Goal: Information Seeking & Learning: Compare options

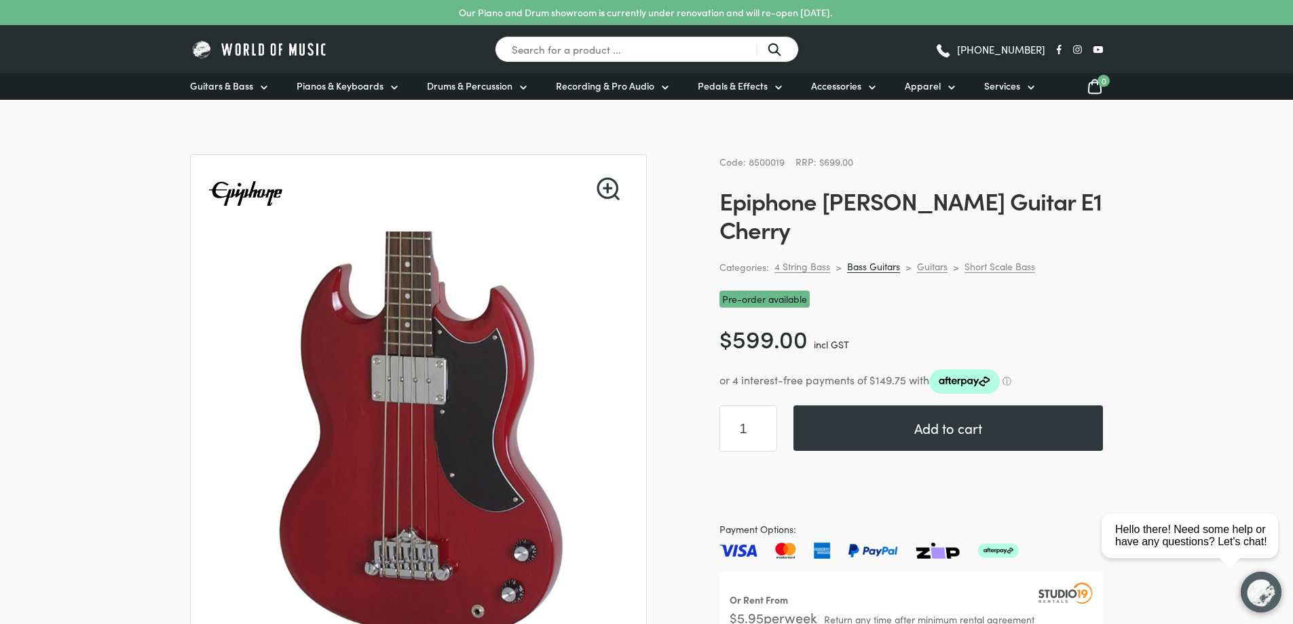
click at [883, 260] on link "Bass Guitars" at bounding box center [873, 266] width 53 height 13
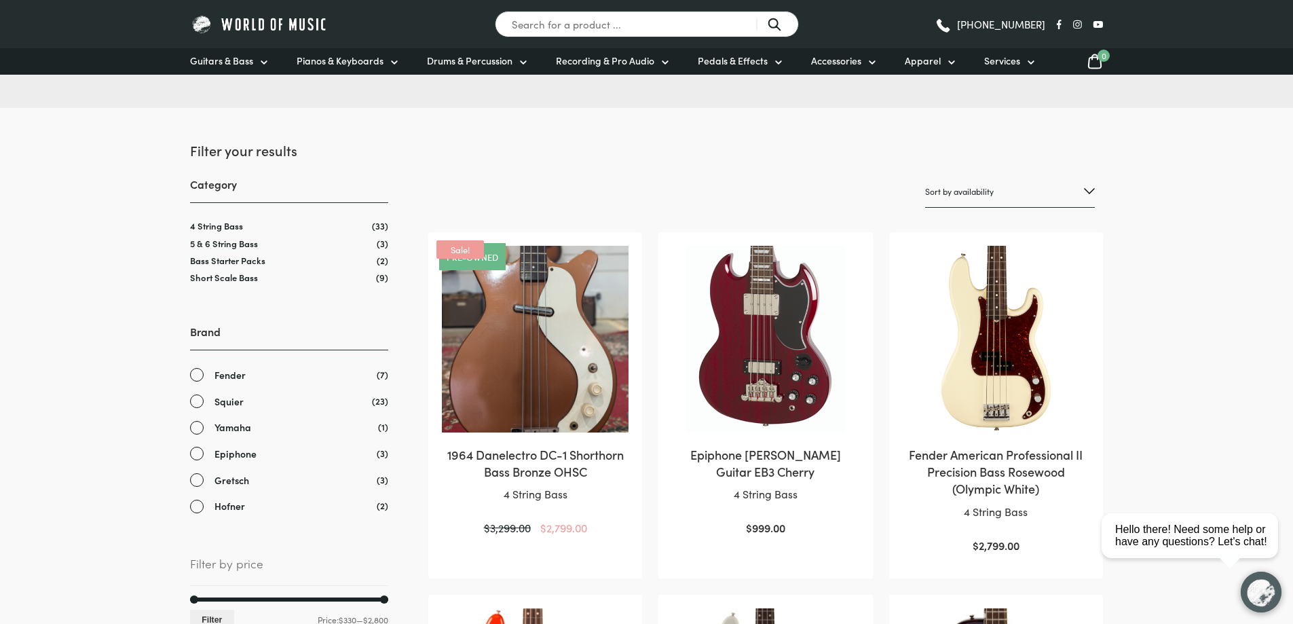
click at [997, 353] on img at bounding box center [996, 339] width 187 height 187
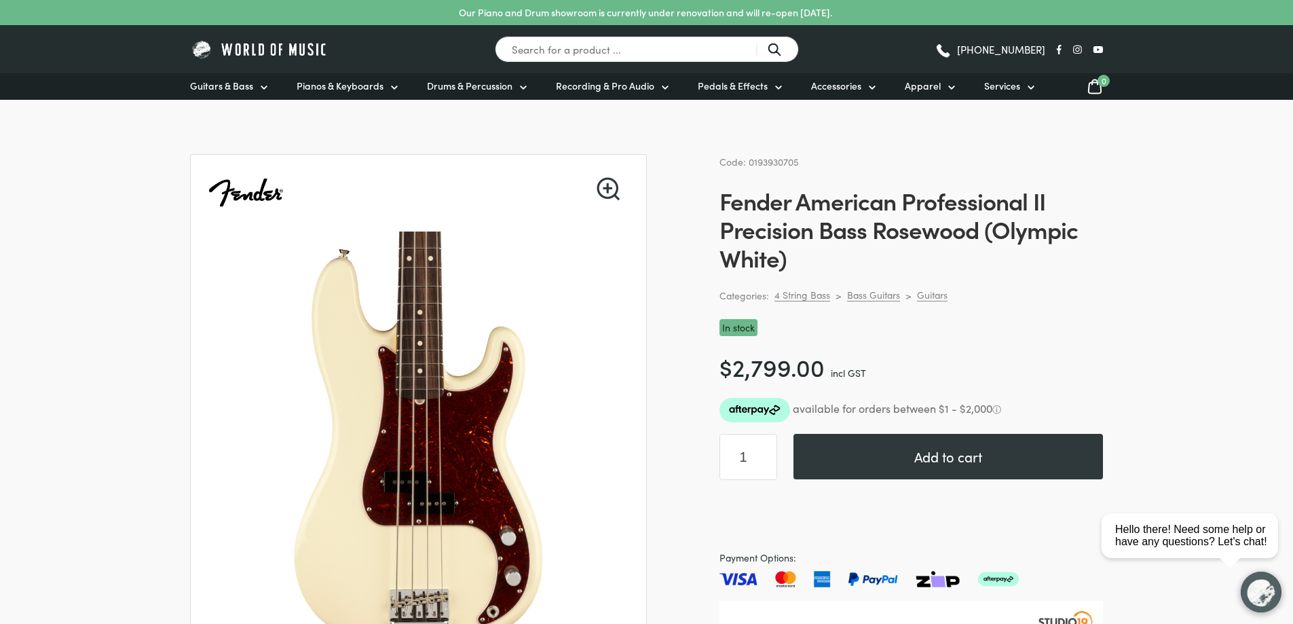
click at [611, 185] on link "🔍" at bounding box center [608, 188] width 23 height 23
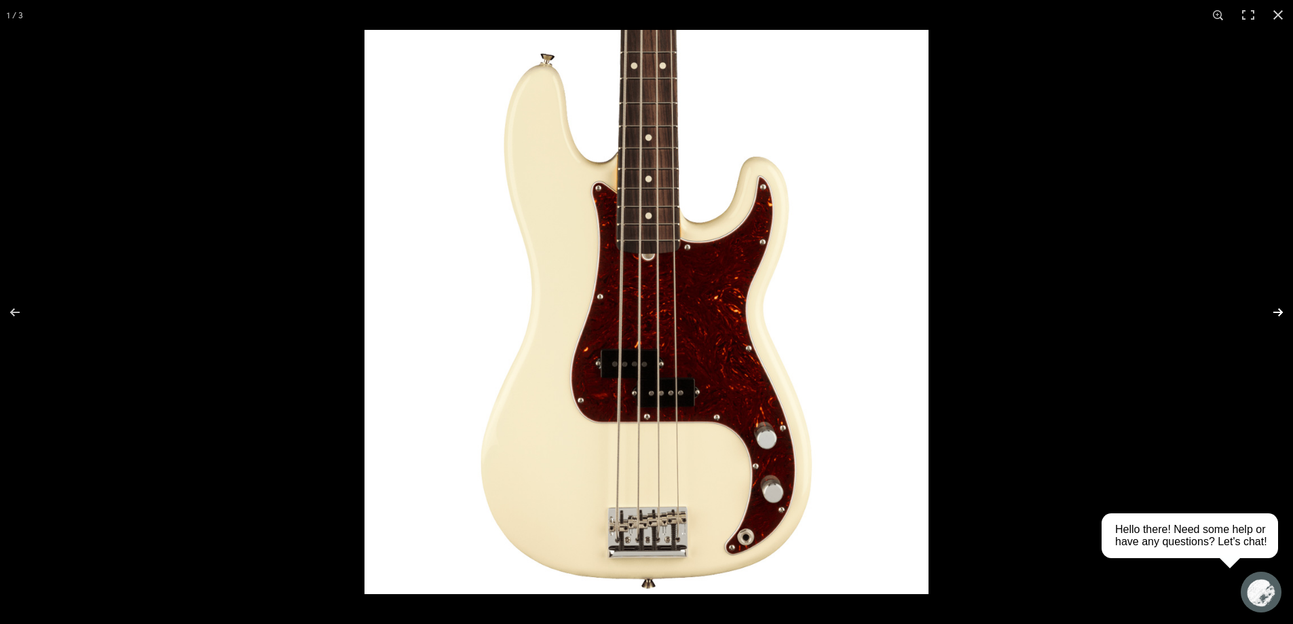
click at [1279, 309] on button "Next (arrow right)" at bounding box center [1270, 312] width 48 height 68
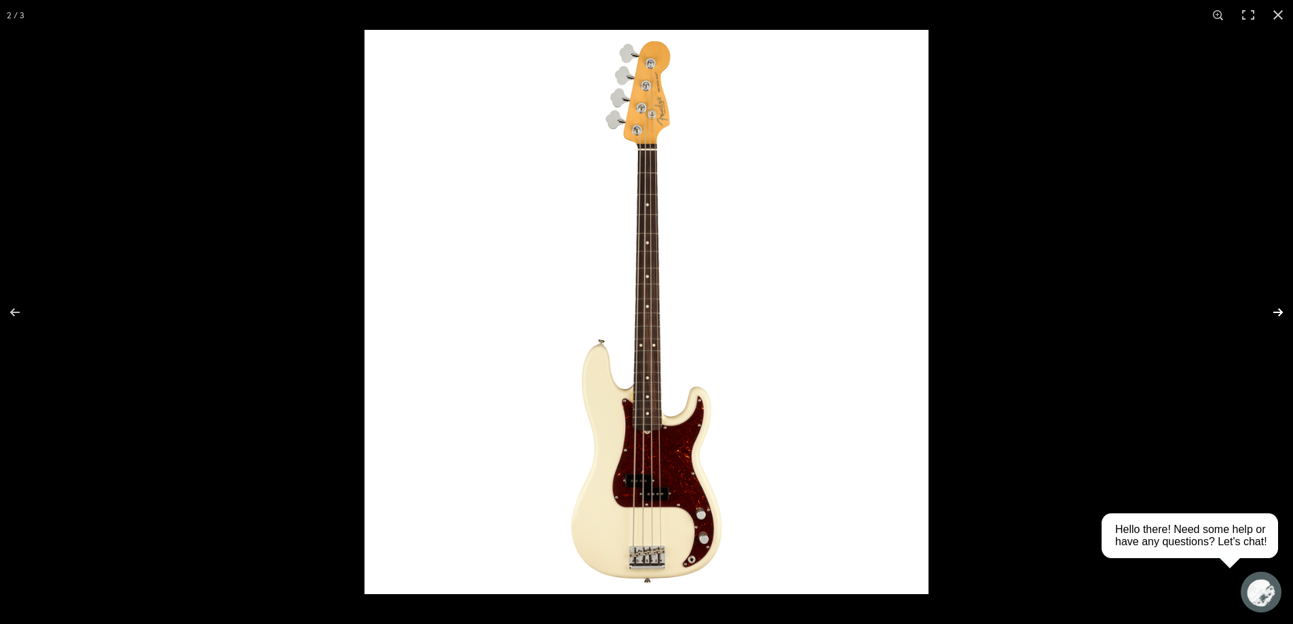
click at [1281, 312] on button "Next (arrow right)" at bounding box center [1270, 312] width 48 height 68
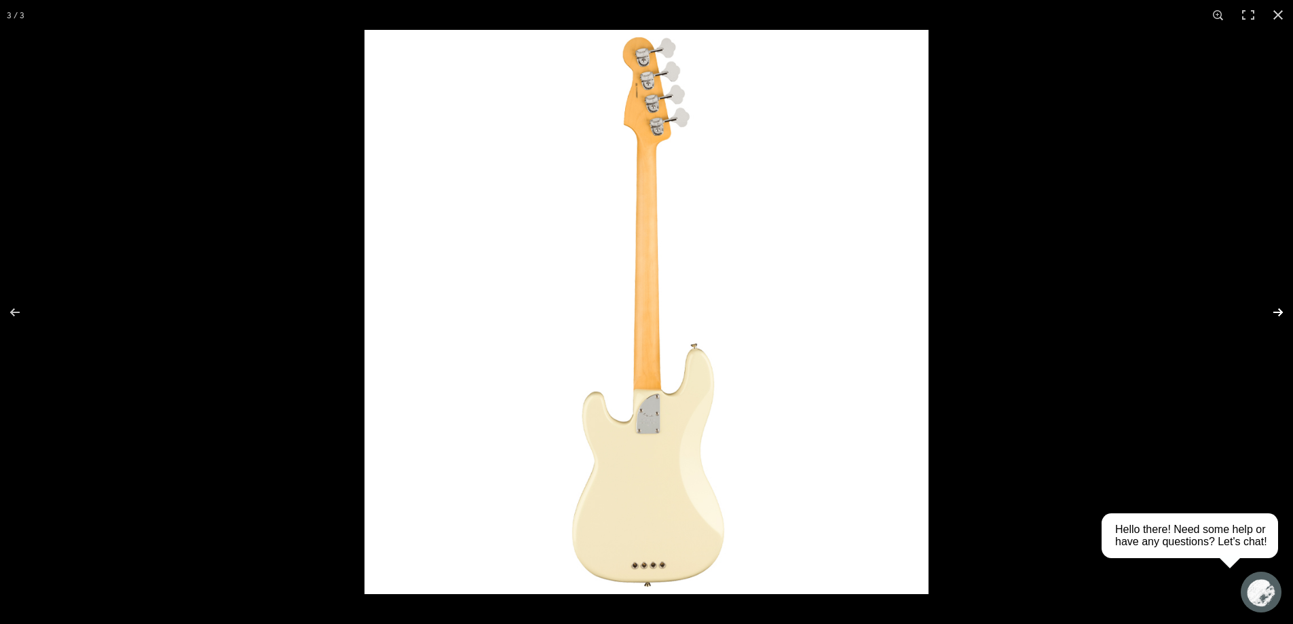
click at [1281, 312] on button "Next (arrow right)" at bounding box center [1270, 312] width 48 height 68
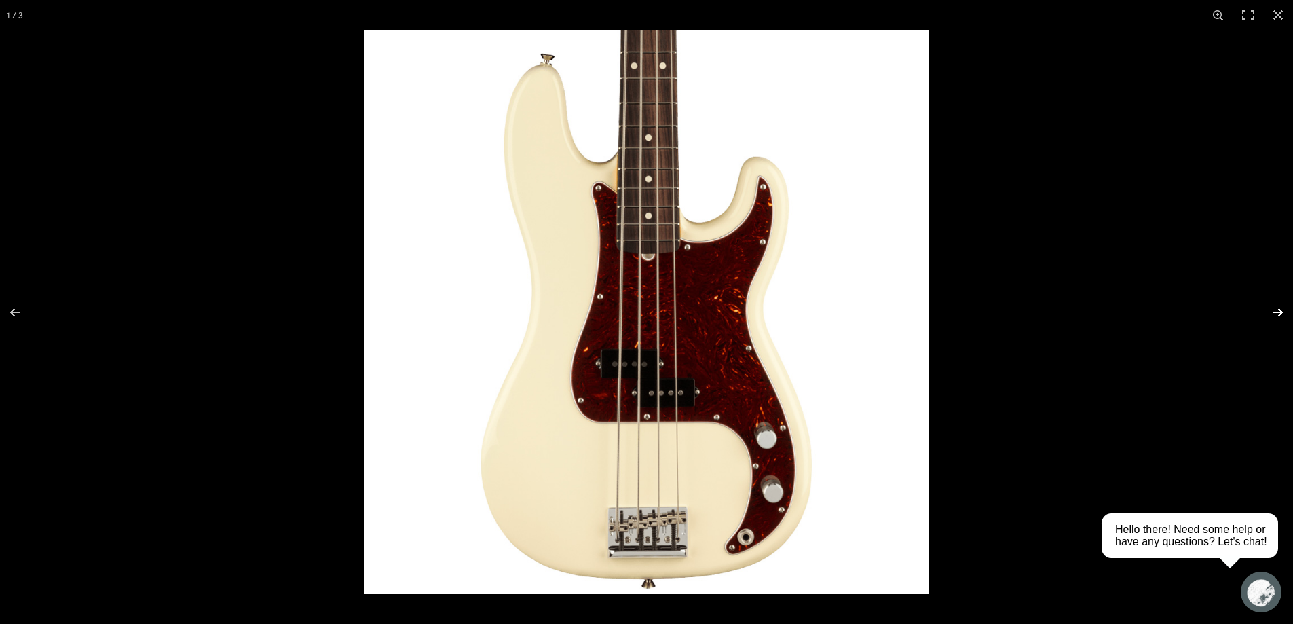
click at [1282, 309] on button "Next (arrow right)" at bounding box center [1270, 312] width 48 height 68
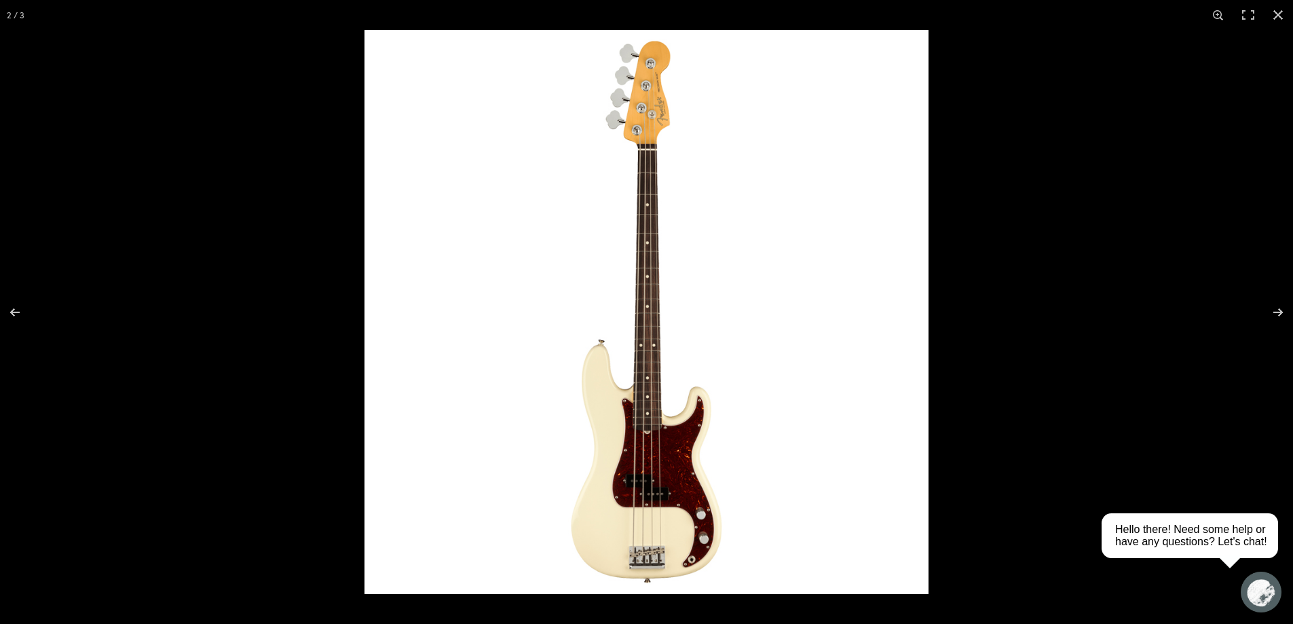
click at [1277, 14] on button "Close (Esc)" at bounding box center [1278, 15] width 30 height 30
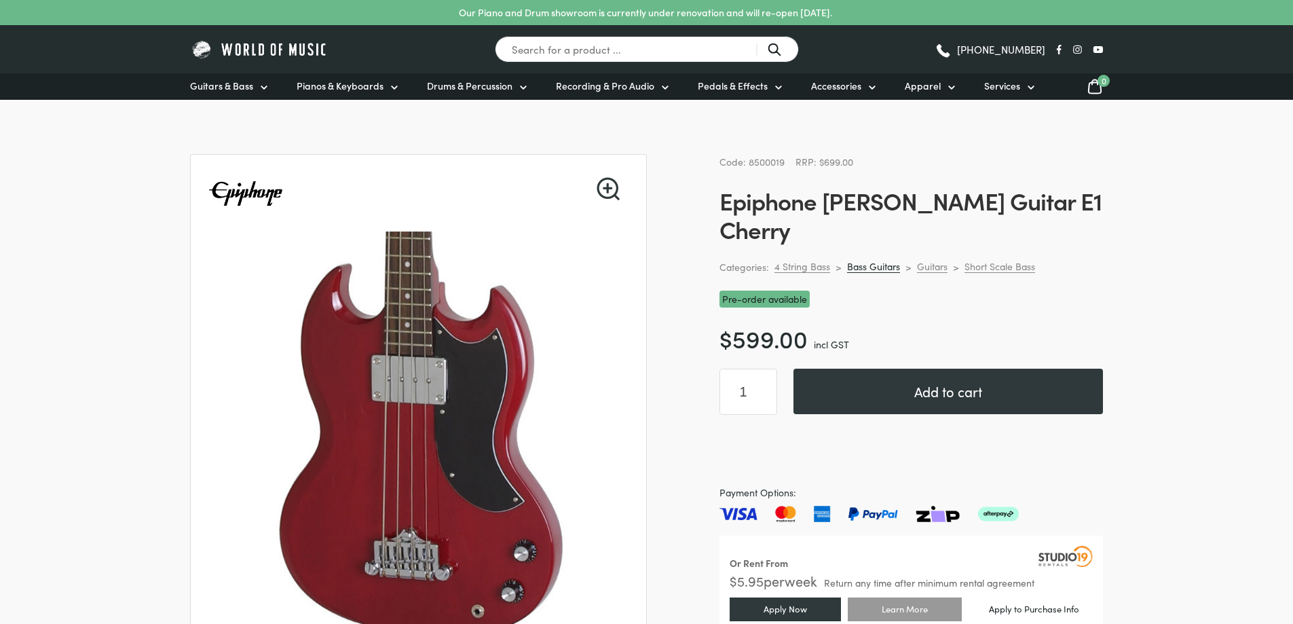
click at [856, 260] on link "Bass Guitars" at bounding box center [873, 266] width 53 height 13
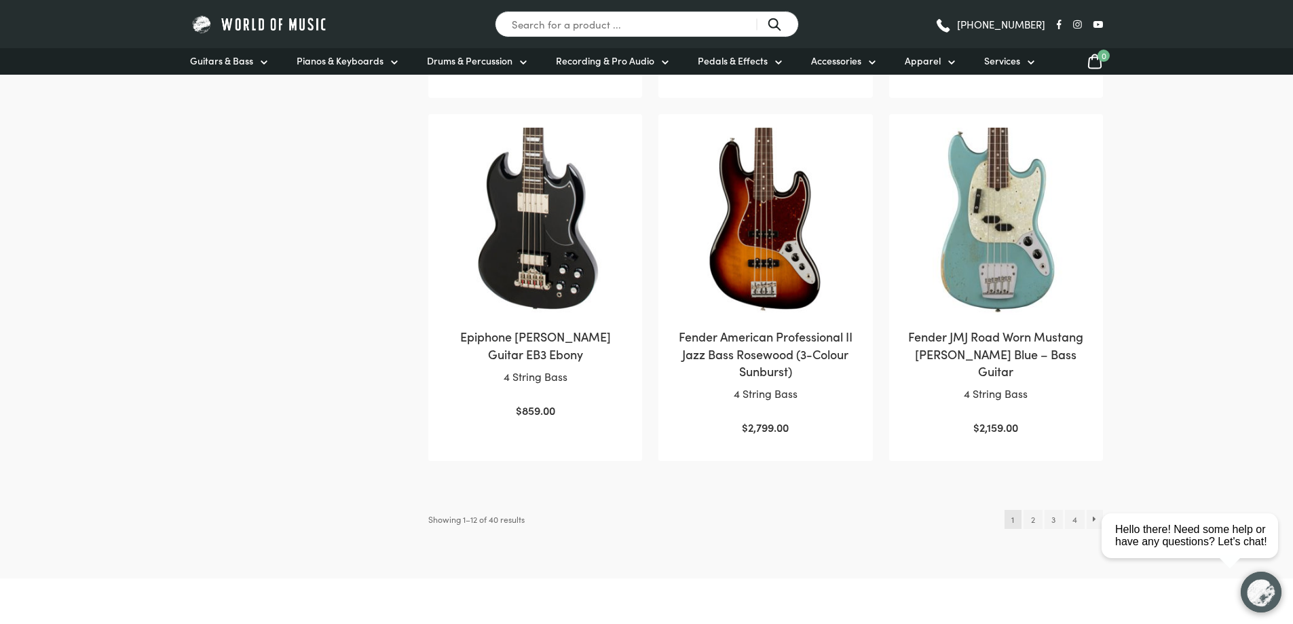
scroll to position [1358, 0]
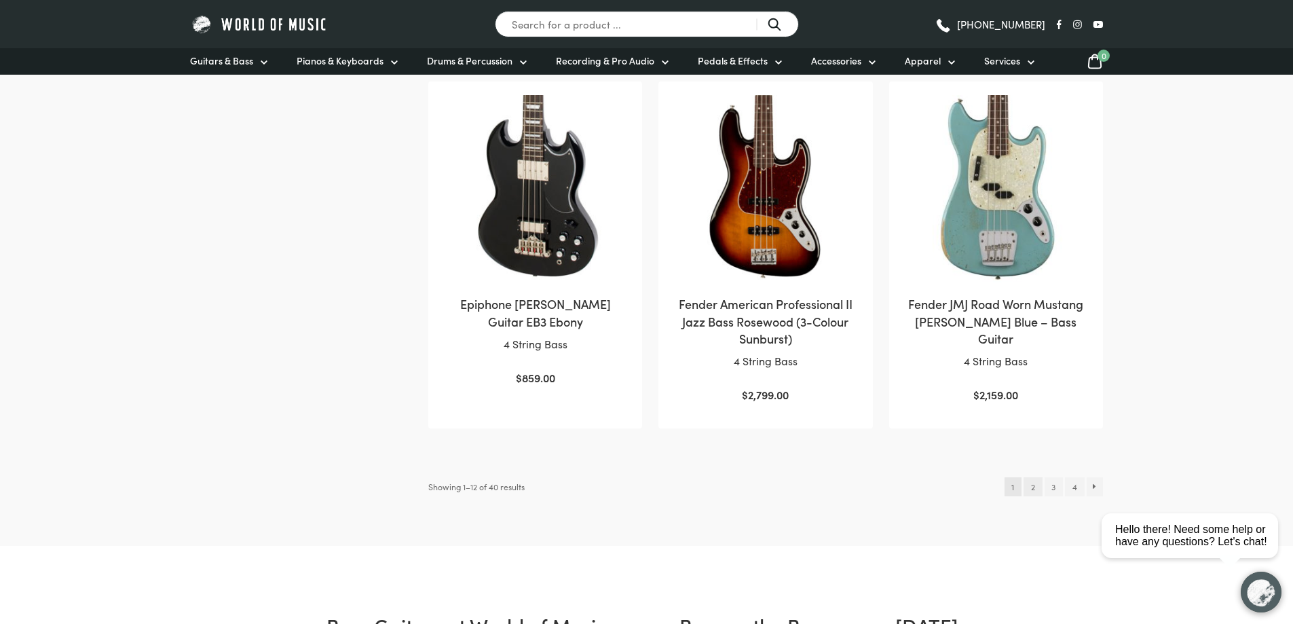
click at [1024, 477] on link "2" at bounding box center [1033, 486] width 18 height 19
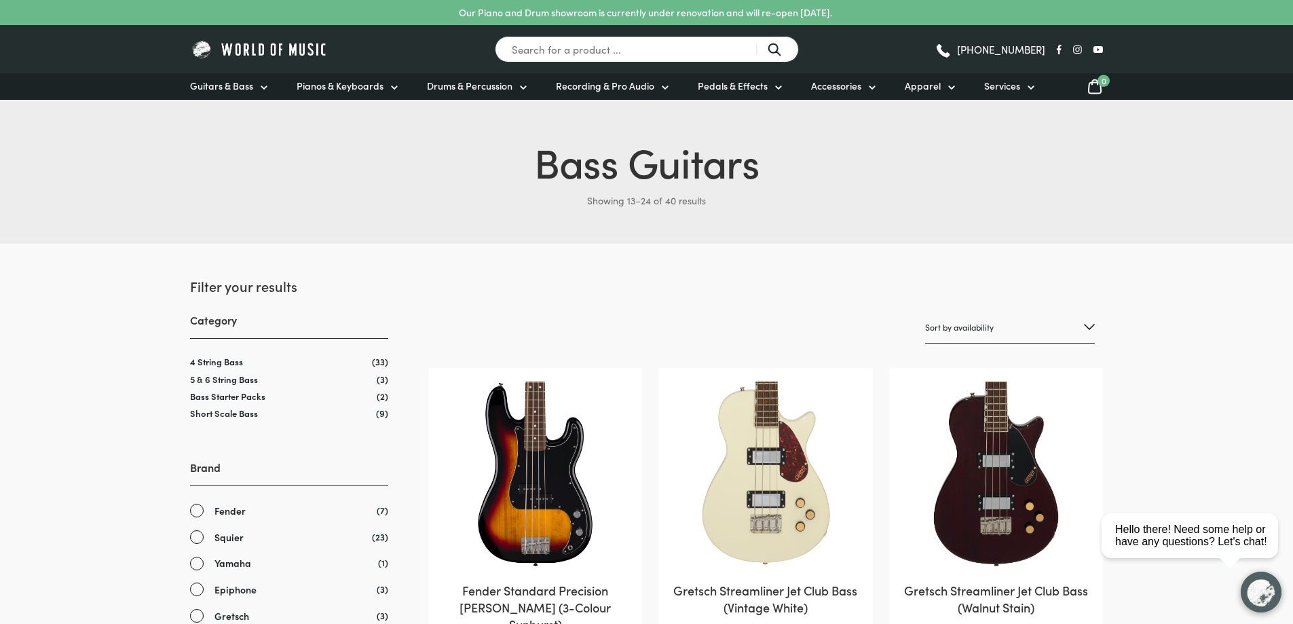
scroll to position [136, 0]
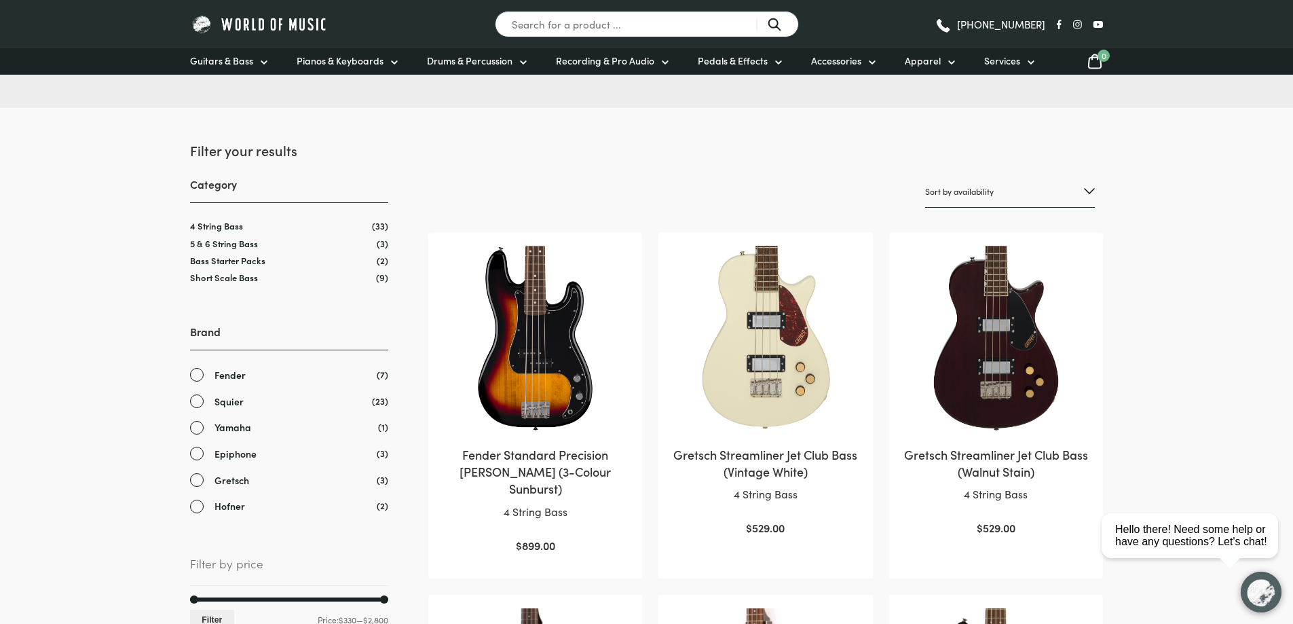
click at [528, 393] on img at bounding box center [535, 339] width 187 height 187
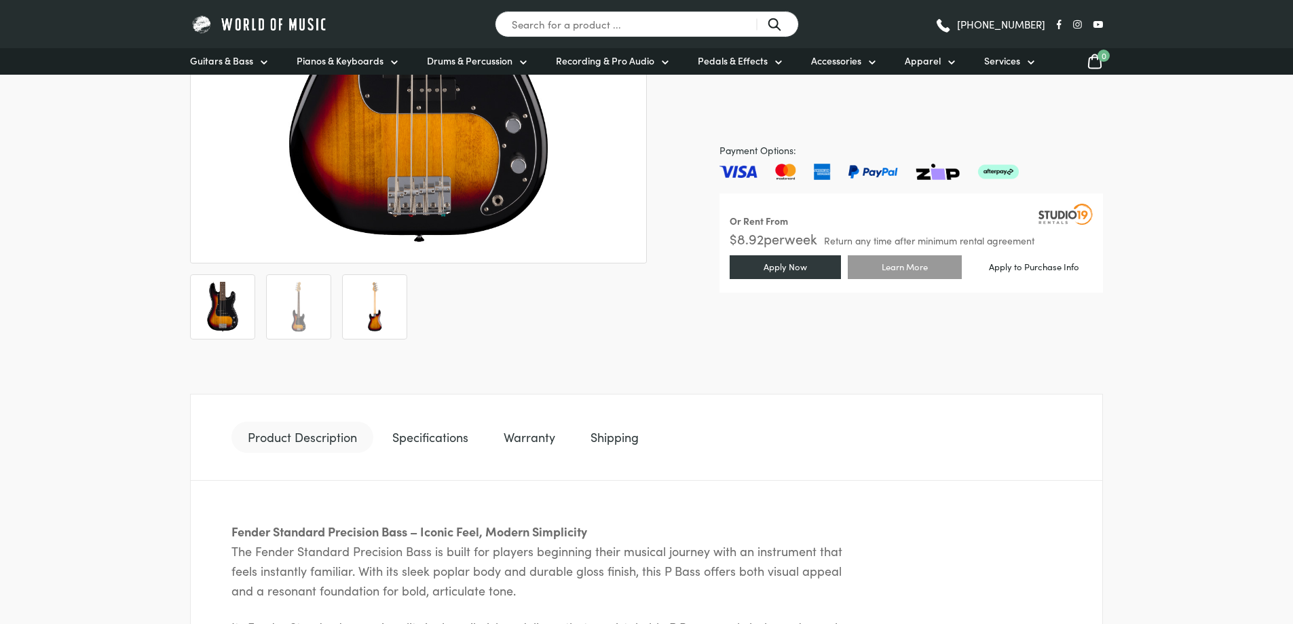
click at [380, 318] on img at bounding box center [375, 307] width 50 height 50
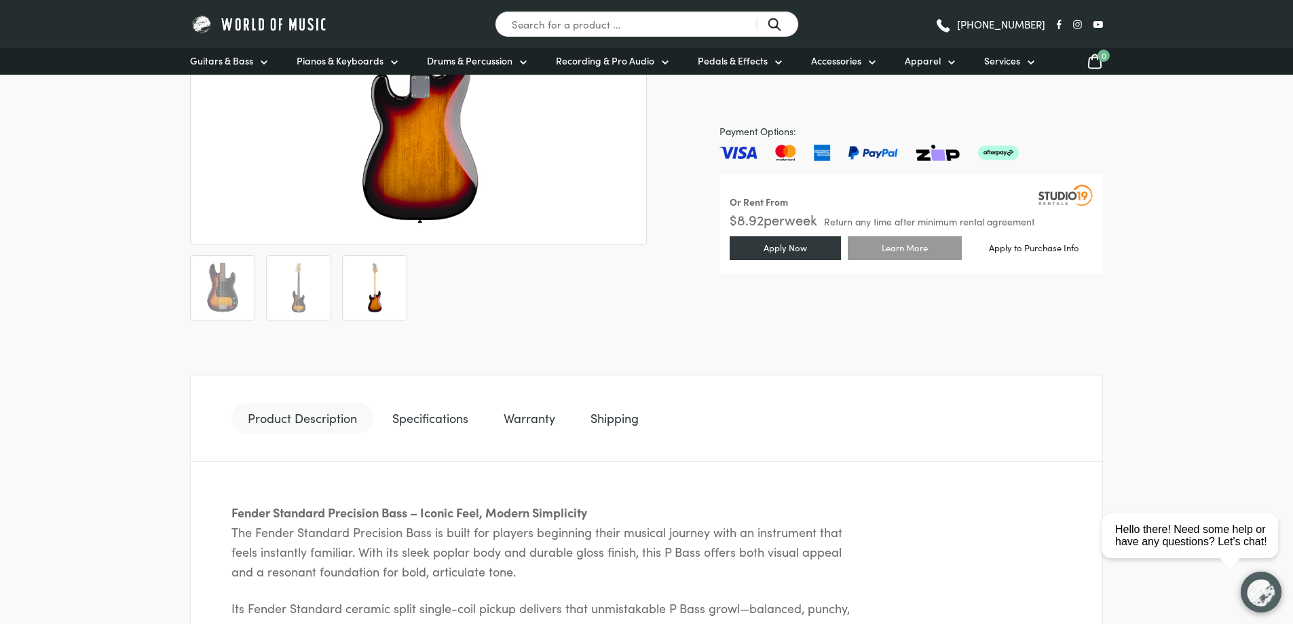
scroll to position [543, 0]
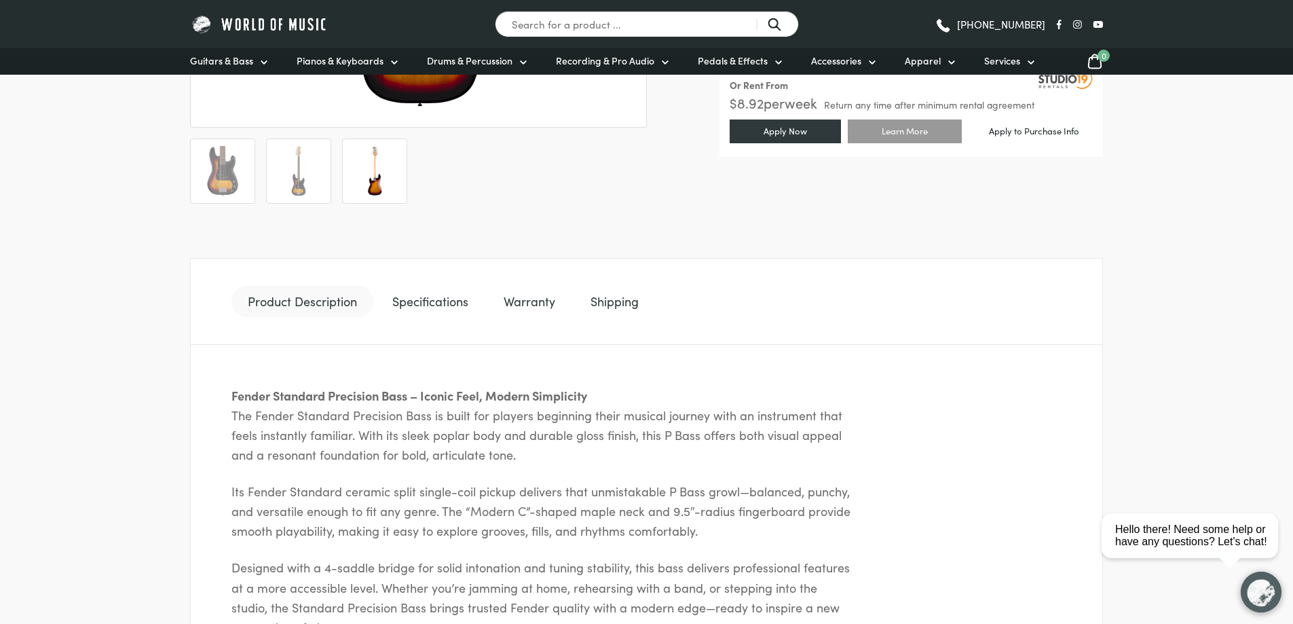
click at [449, 302] on link "Specifications" at bounding box center [430, 301] width 109 height 31
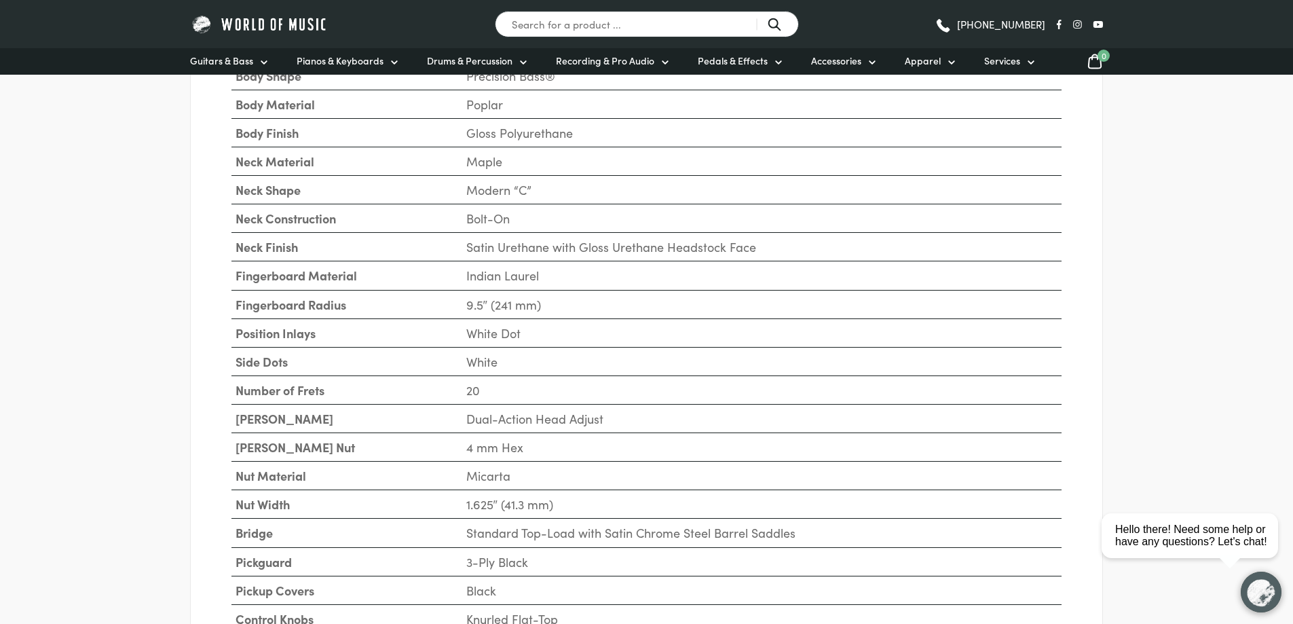
scroll to position [679, 0]
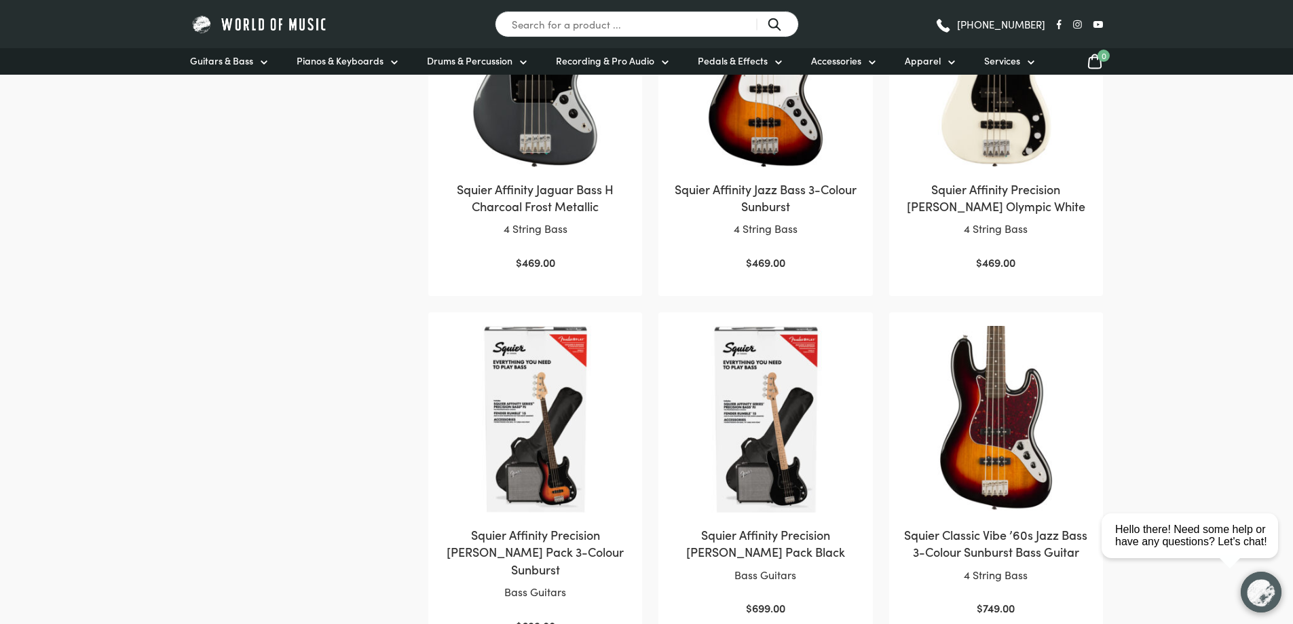
scroll to position [1222, 0]
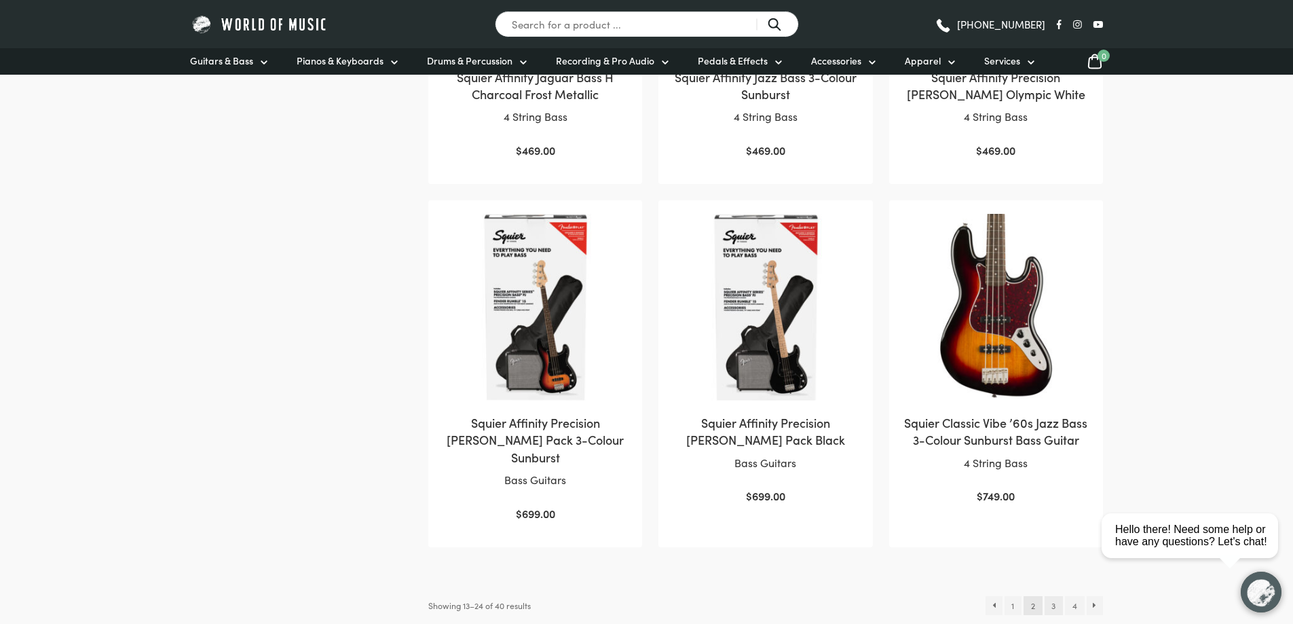
click at [1054, 596] on link "3" at bounding box center [1054, 605] width 18 height 19
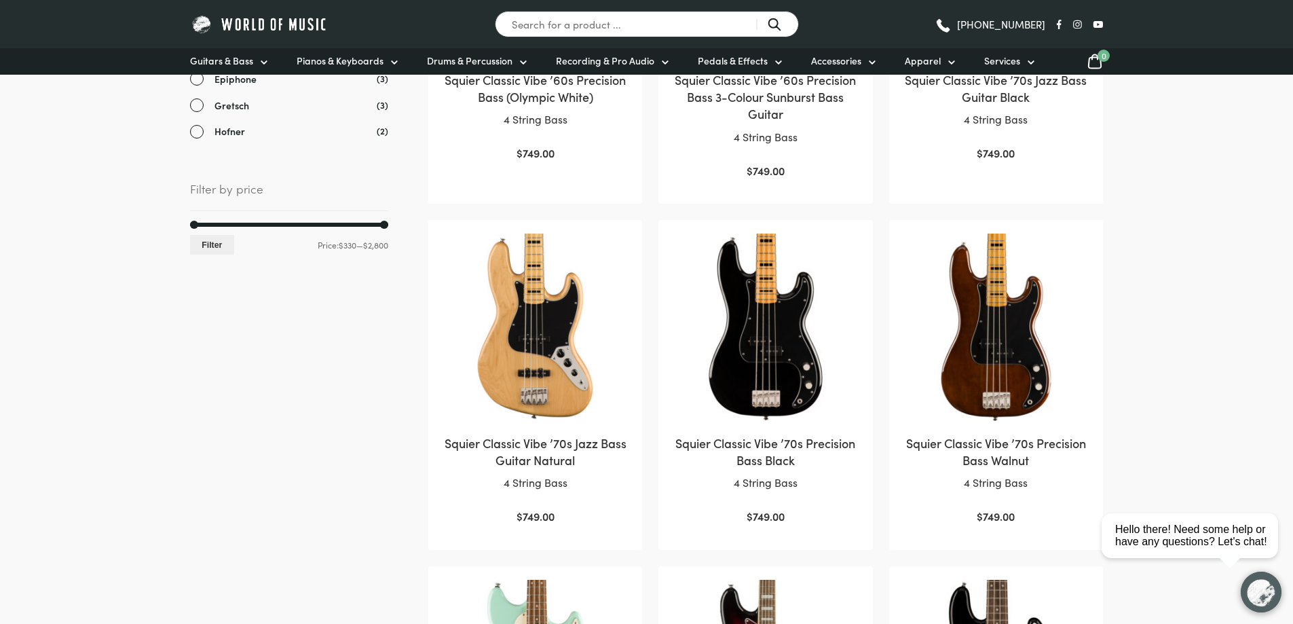
scroll to position [543, 0]
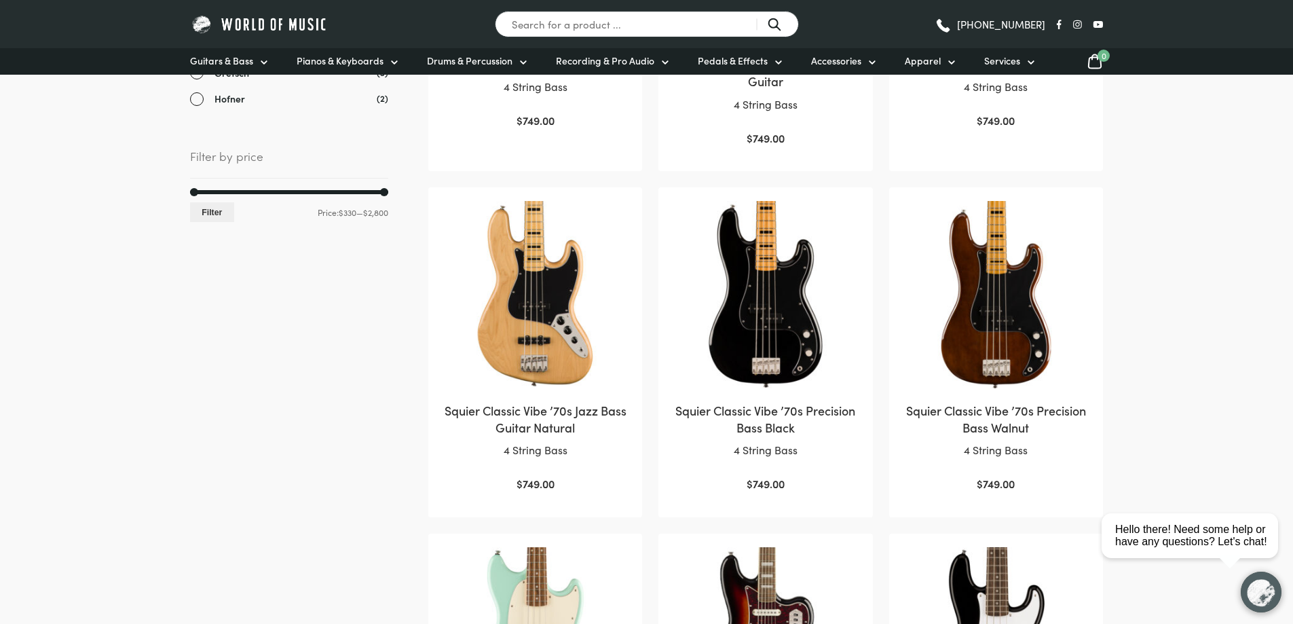
click at [789, 341] on img at bounding box center [765, 294] width 187 height 187
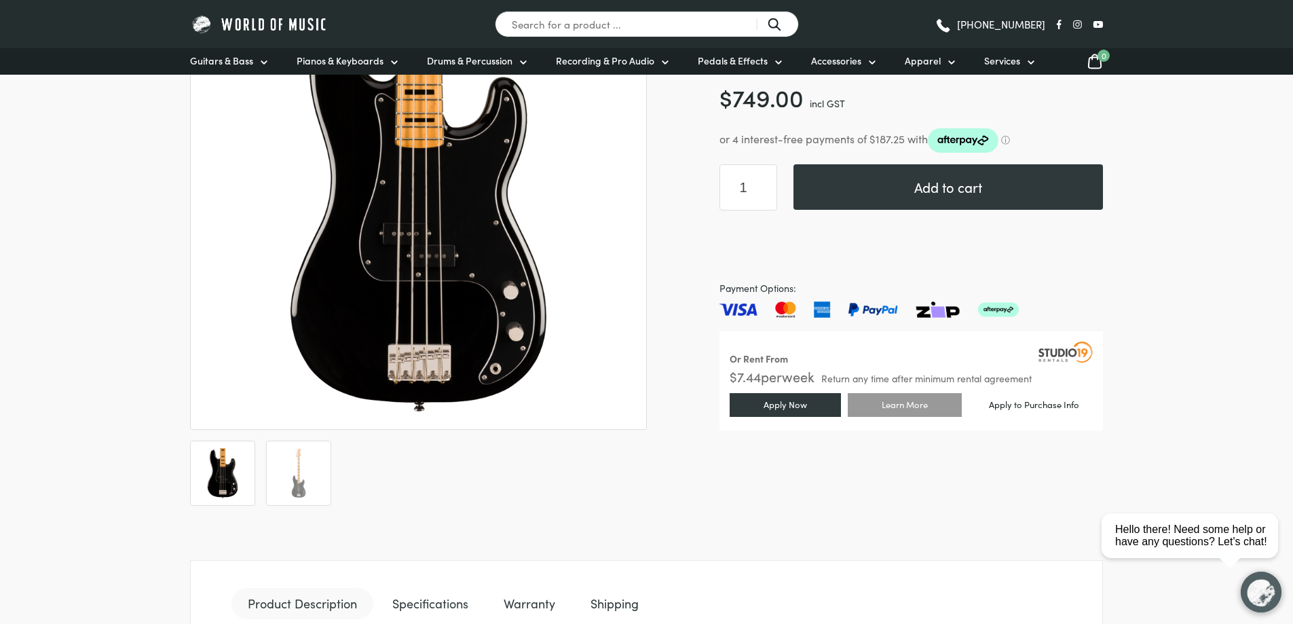
scroll to position [272, 0]
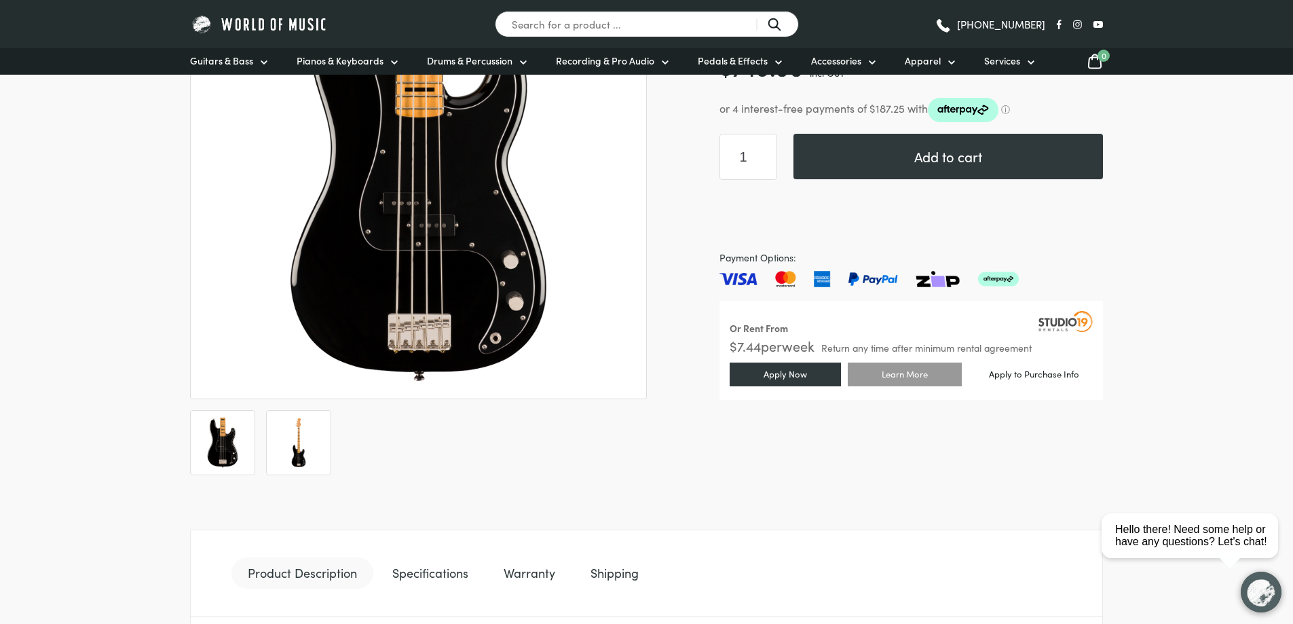
click at [301, 428] on img at bounding box center [299, 442] width 50 height 50
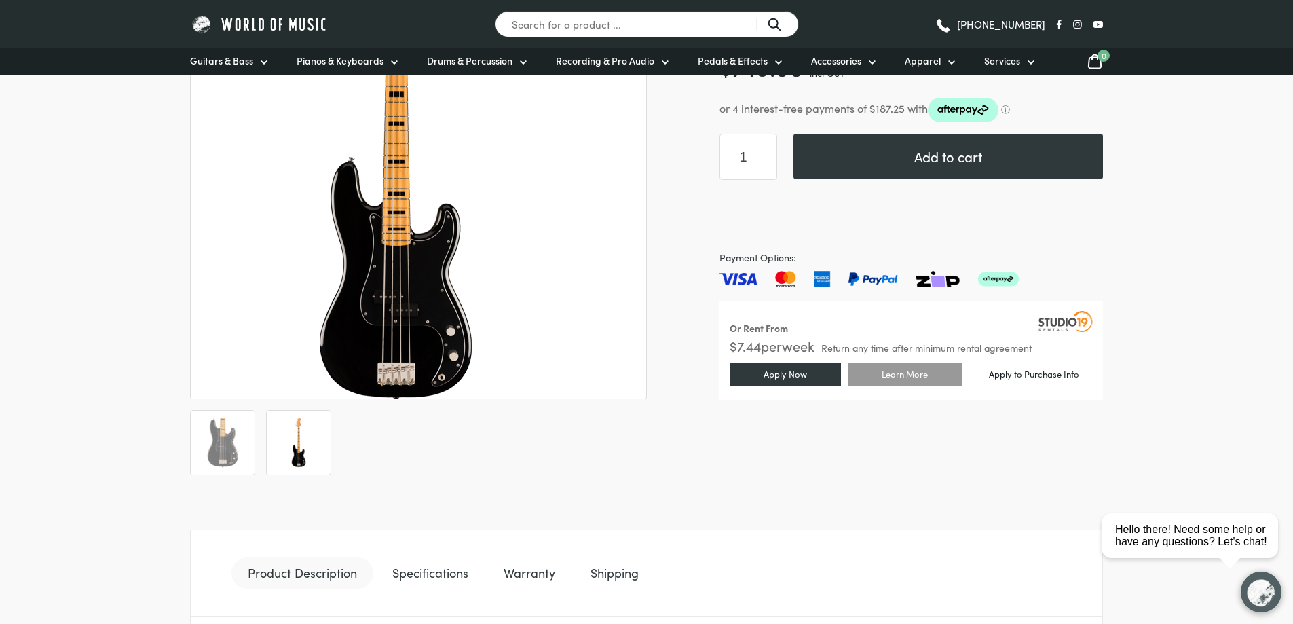
scroll to position [0, 0]
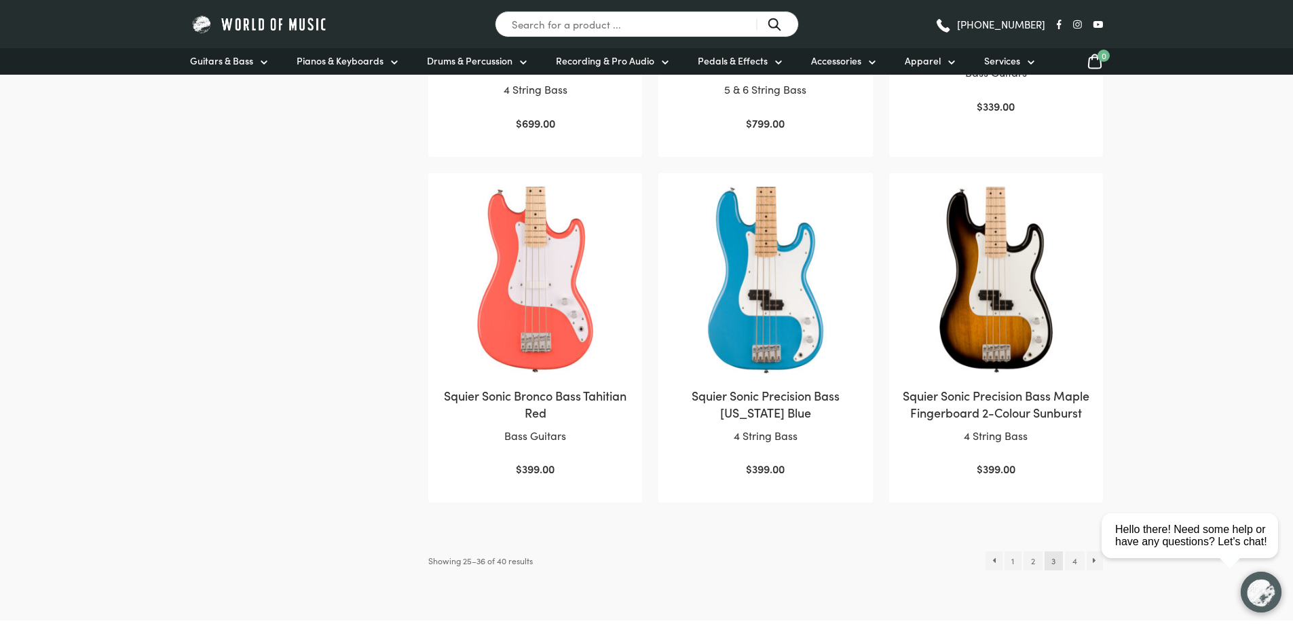
scroll to position [1222, 0]
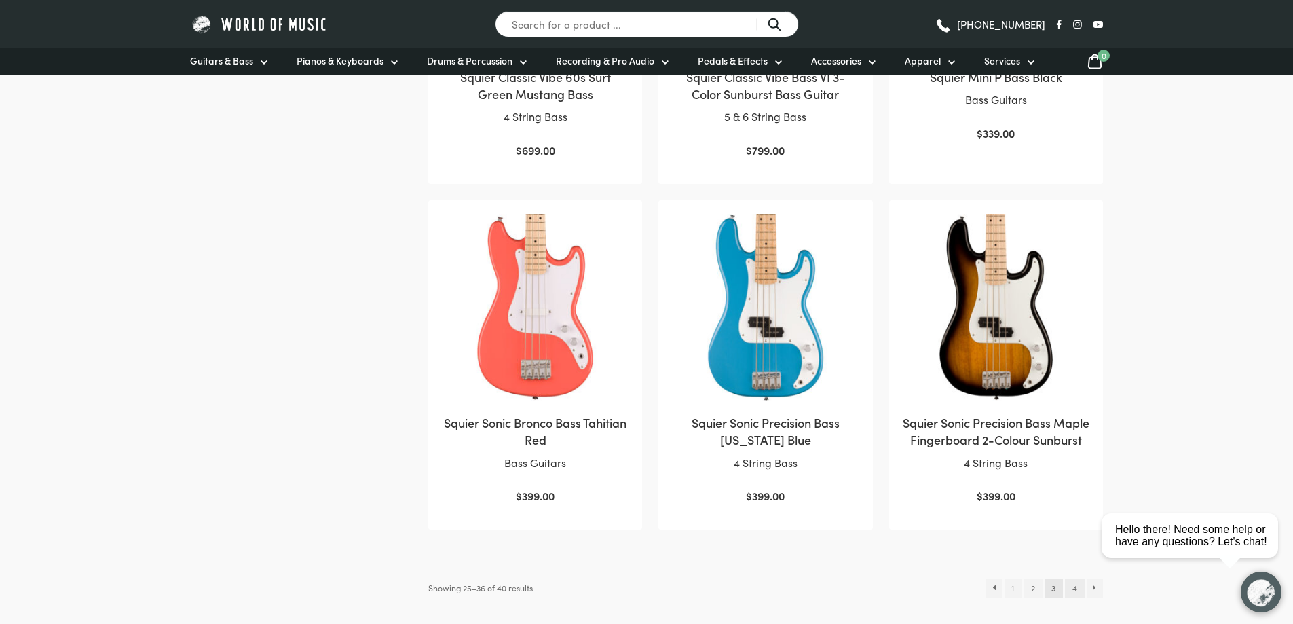
click at [1068, 597] on link "4" at bounding box center [1074, 587] width 19 height 19
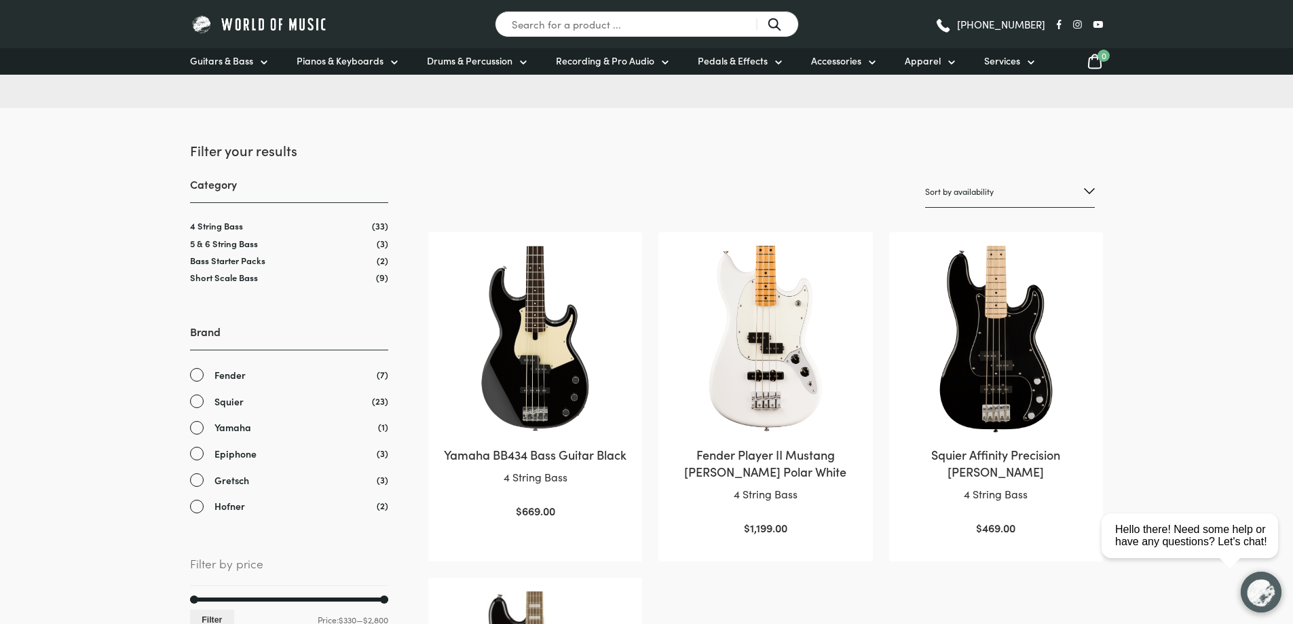
scroll to position [407, 0]
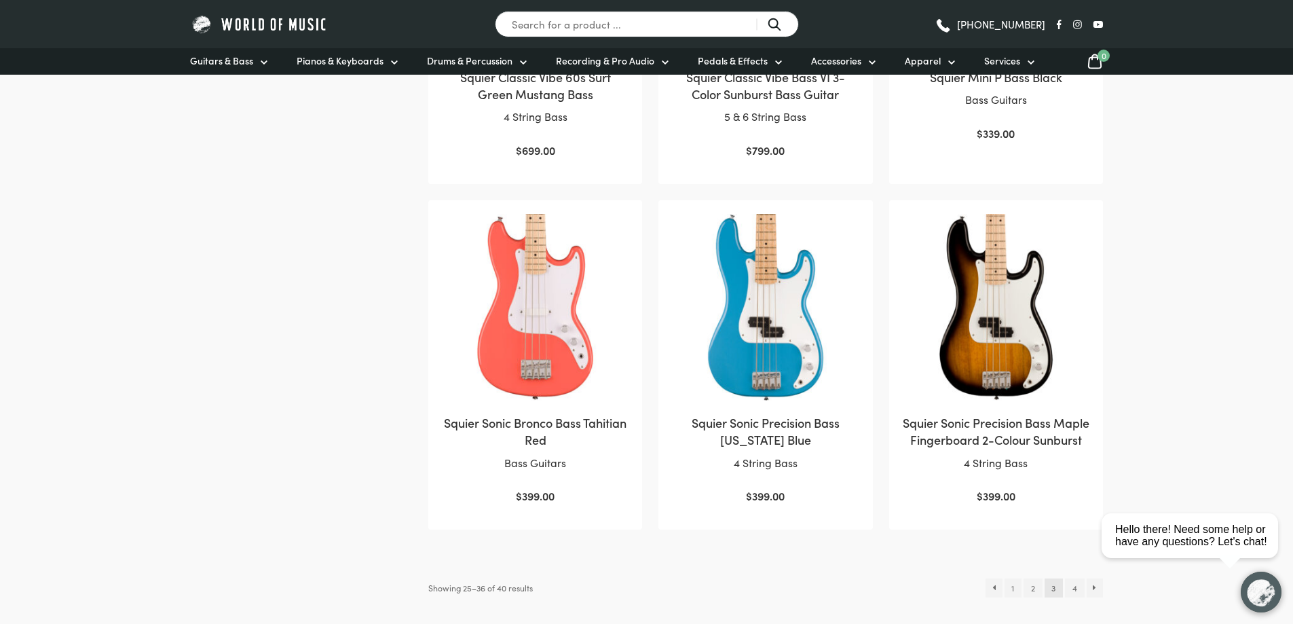
scroll to position [1493, 0]
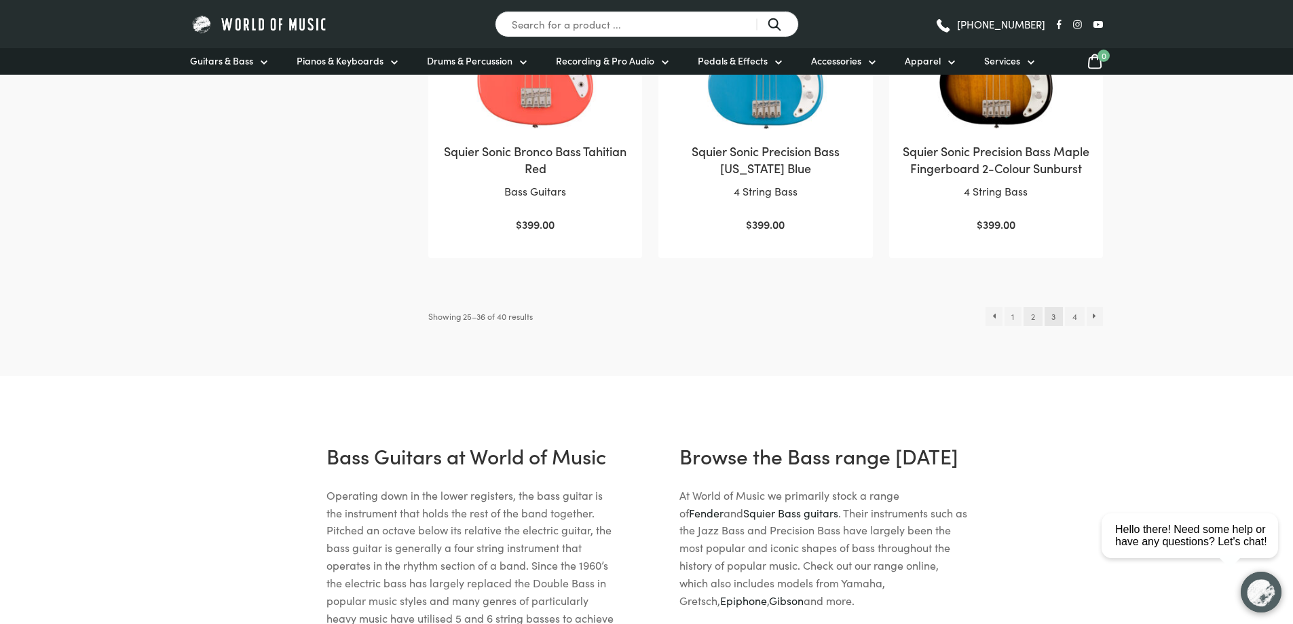
click at [1027, 326] on link "2" at bounding box center [1033, 316] width 18 height 19
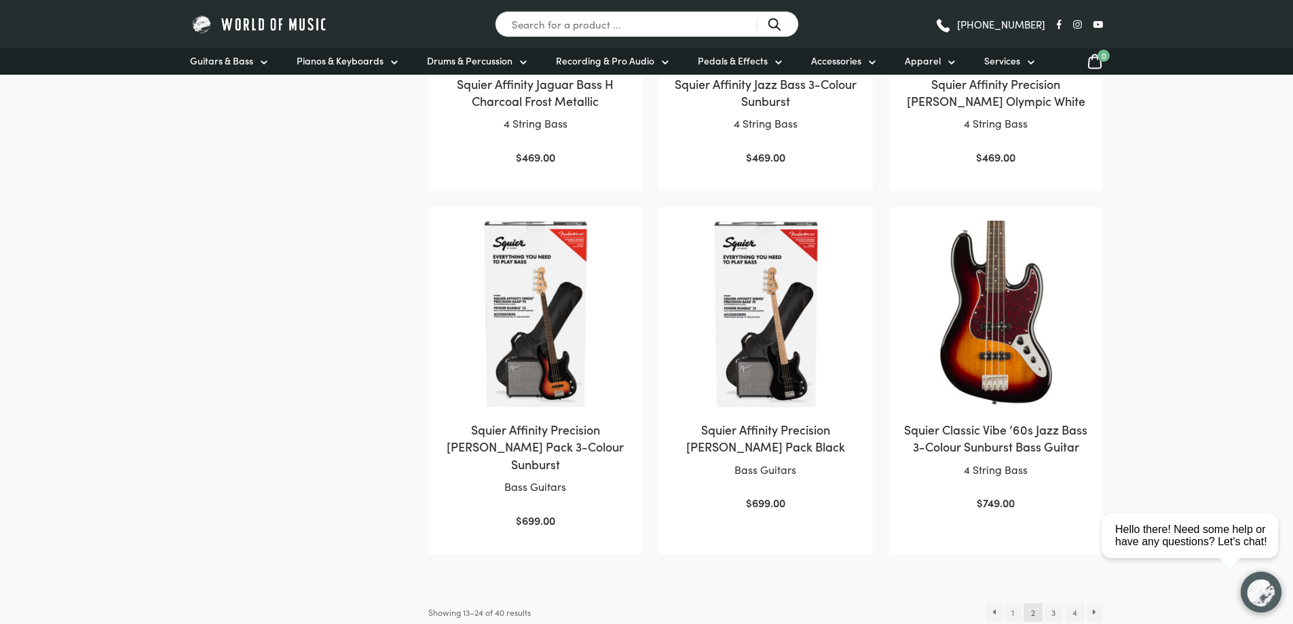
scroll to position [1493, 0]
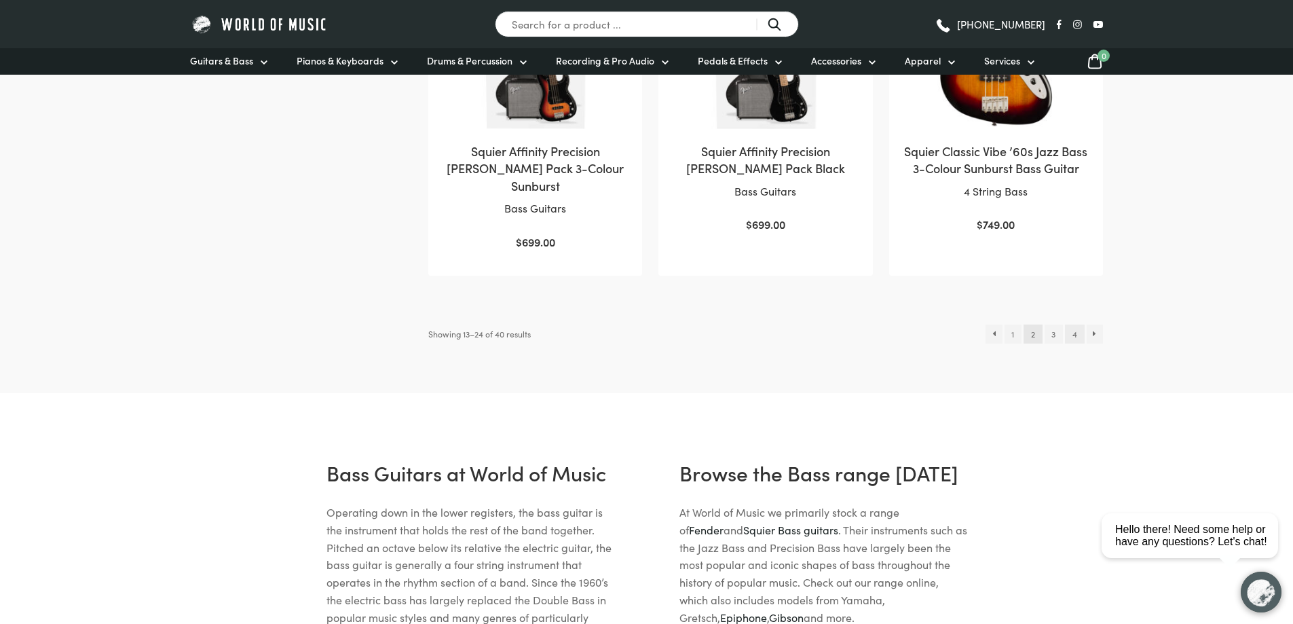
click at [1074, 324] on link "4" at bounding box center [1074, 333] width 19 height 19
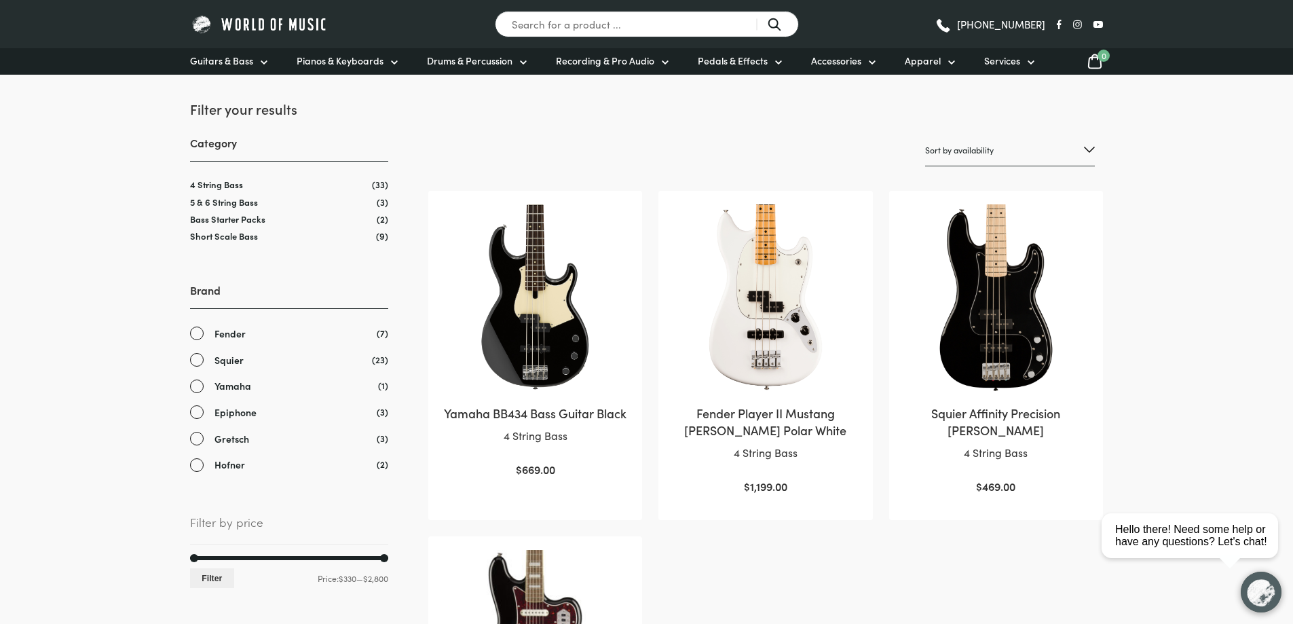
scroll to position [272, 0]
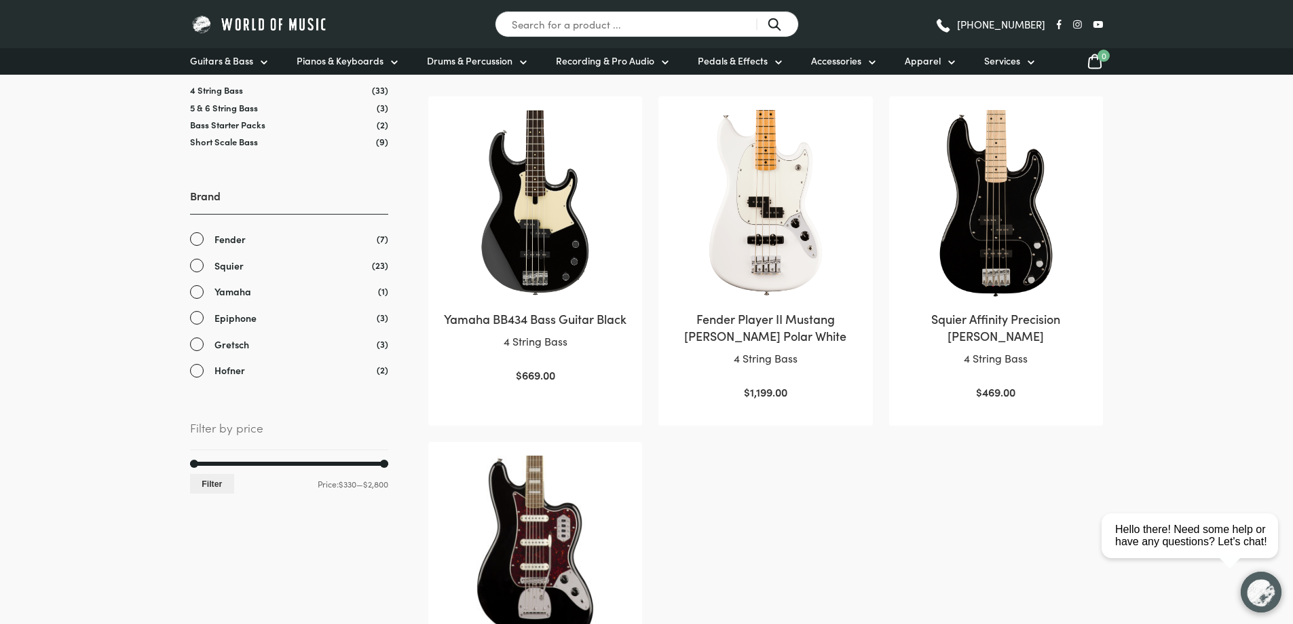
click at [1011, 241] on img at bounding box center [996, 203] width 187 height 187
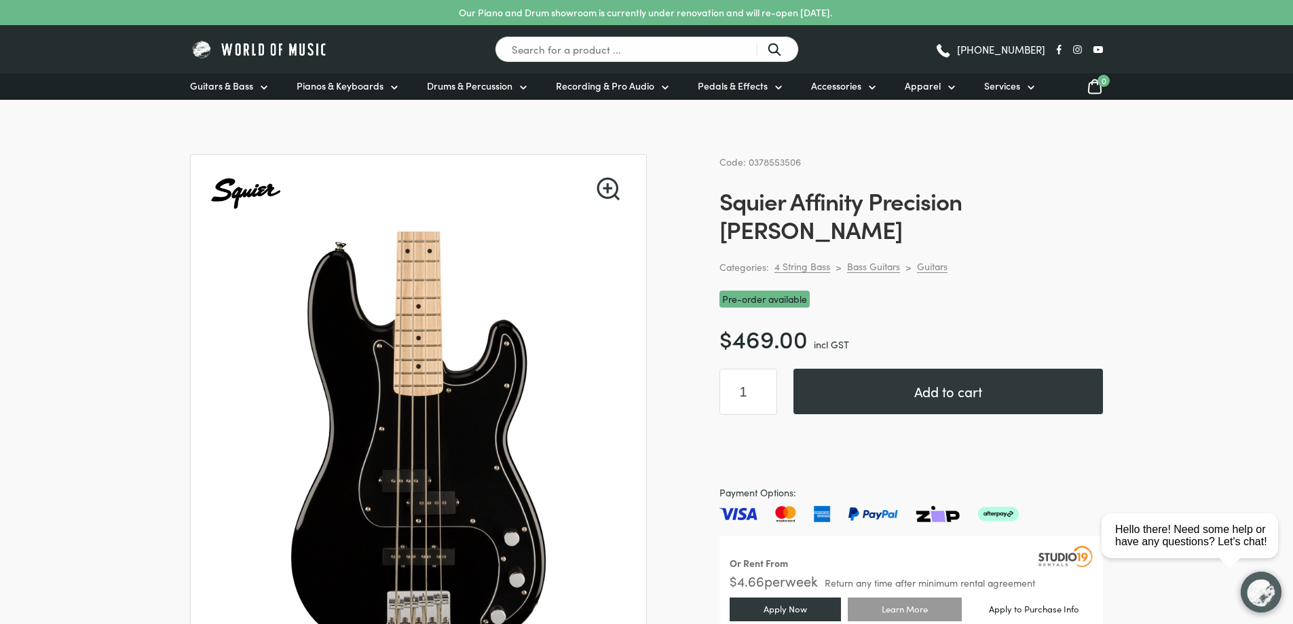
scroll to position [136, 0]
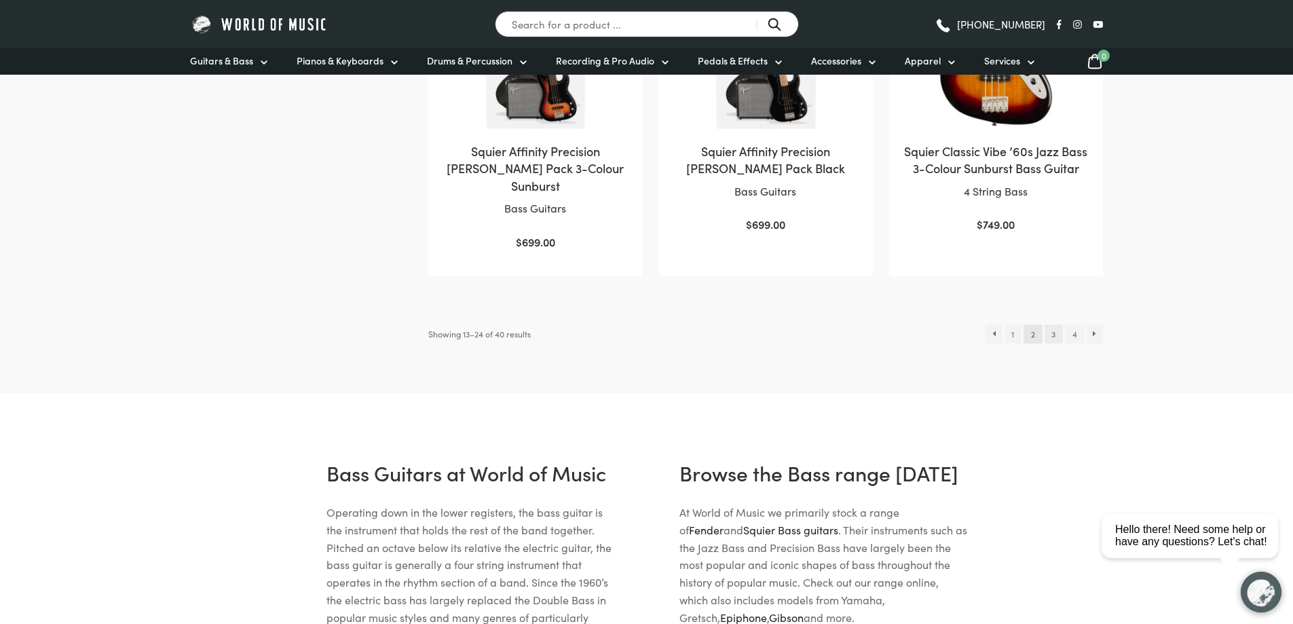
click at [1055, 324] on link "3" at bounding box center [1054, 333] width 18 height 19
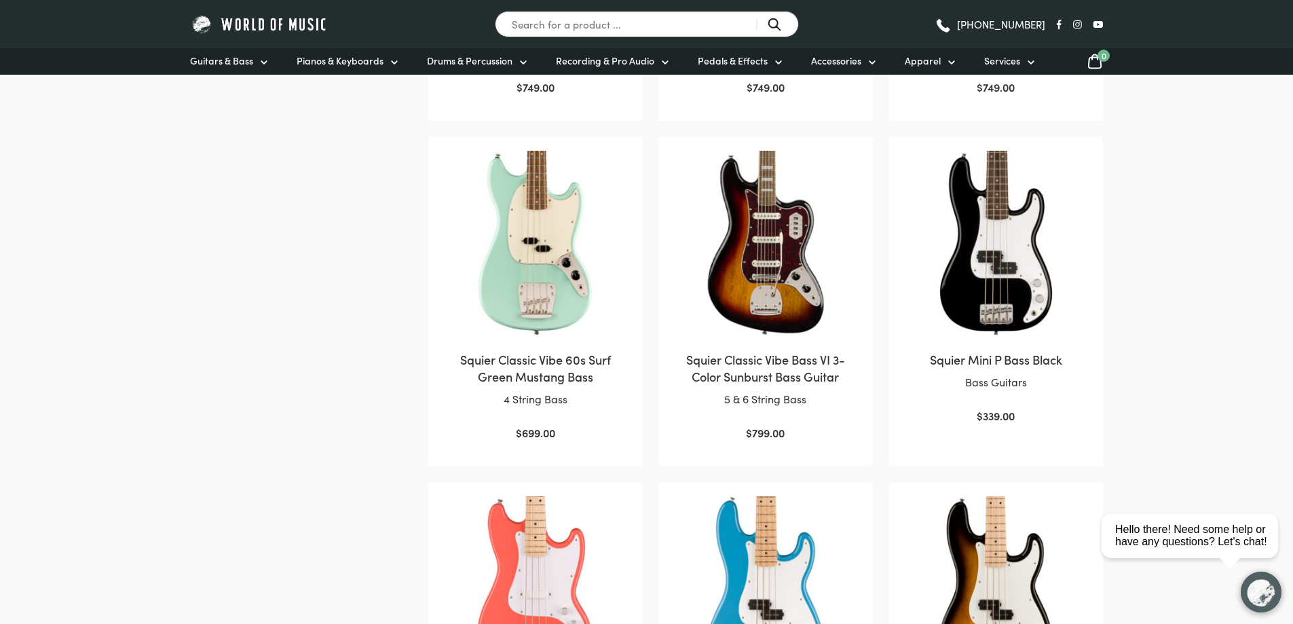
scroll to position [543, 0]
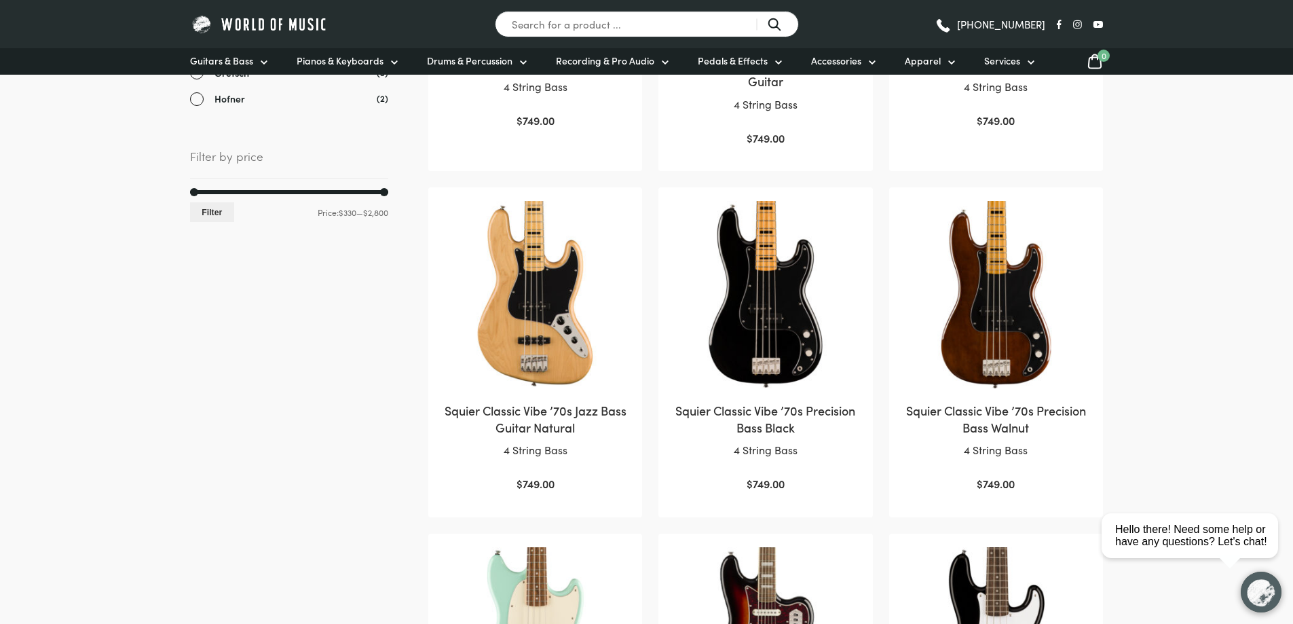
click at [728, 311] on img at bounding box center [765, 294] width 187 height 187
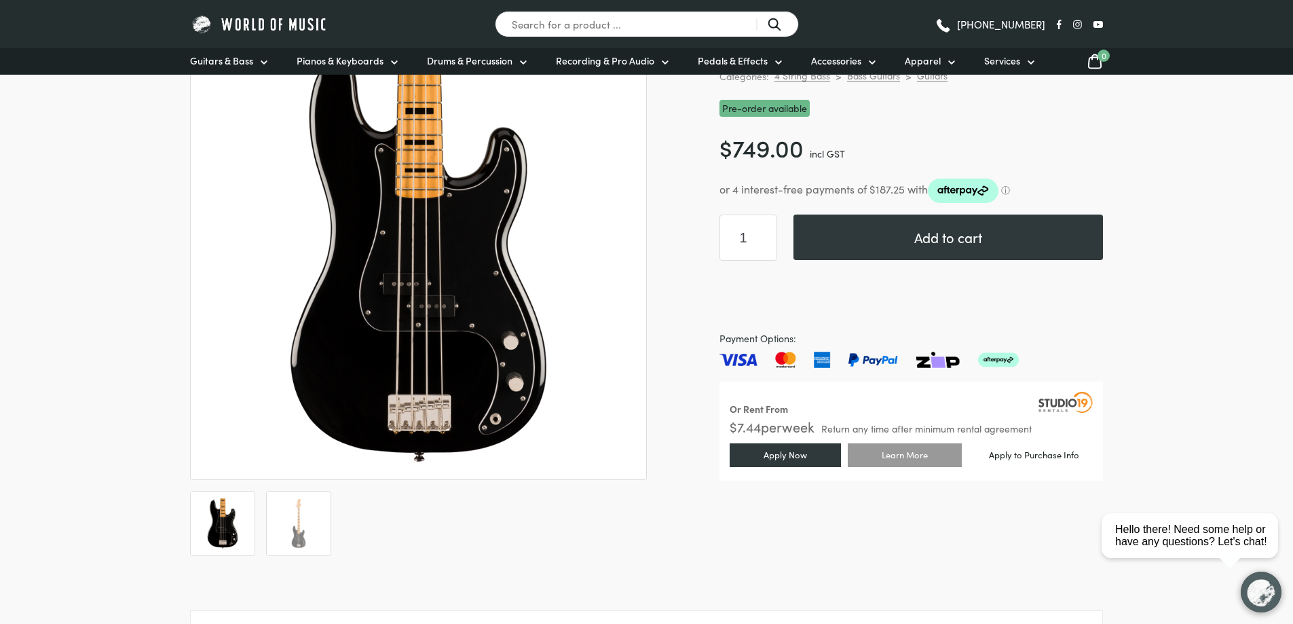
scroll to position [272, 0]
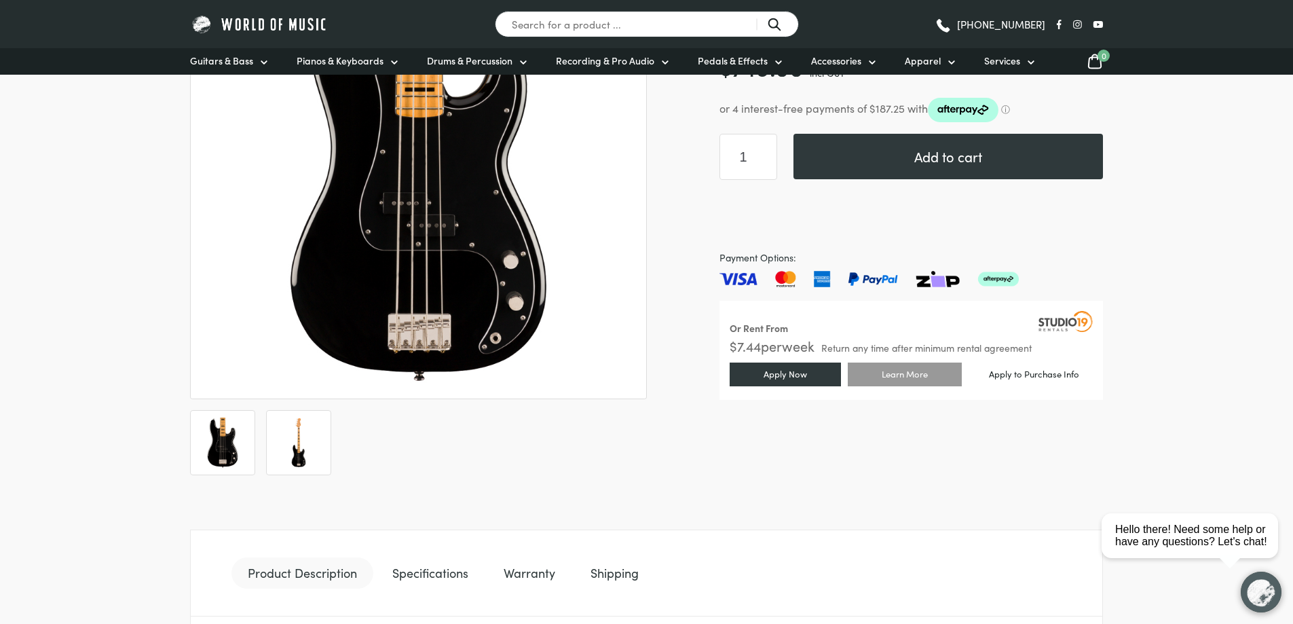
click at [286, 449] on img at bounding box center [299, 442] width 50 height 50
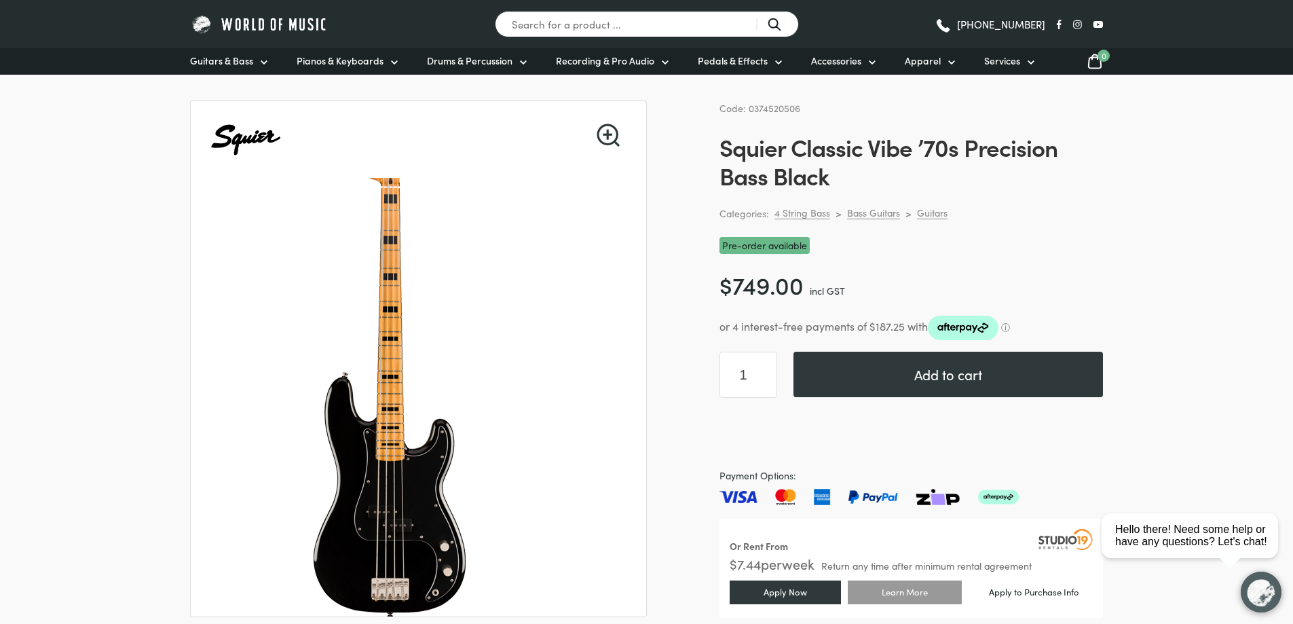
scroll to position [0, 0]
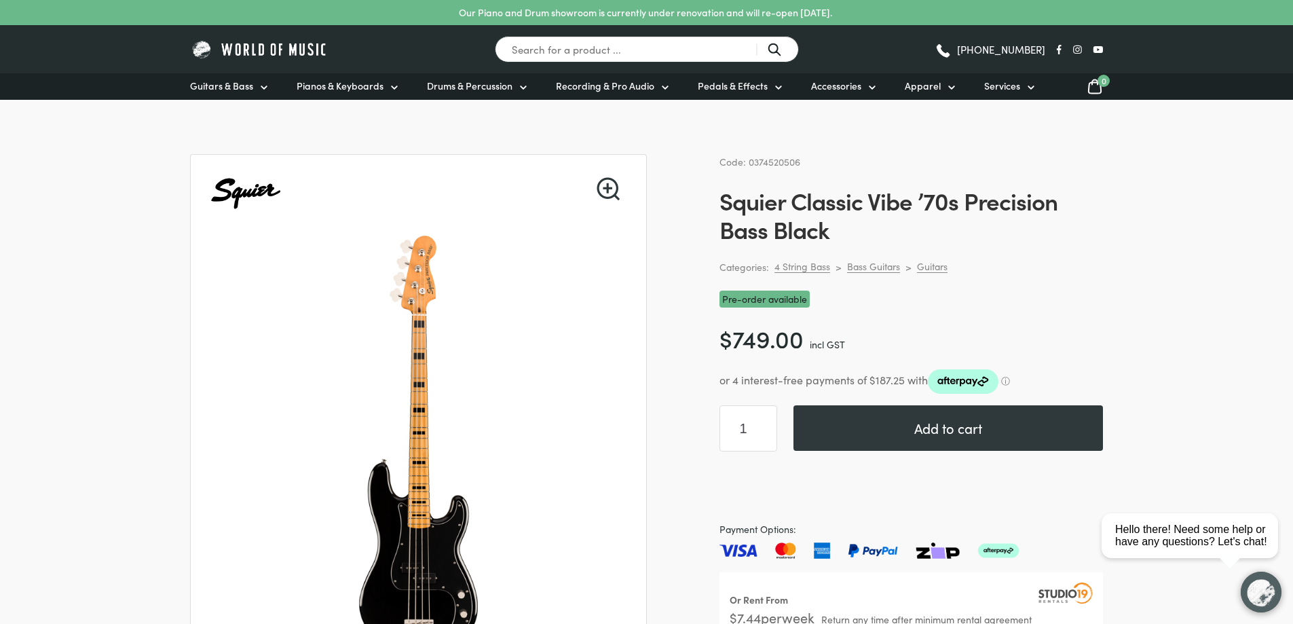
click at [610, 191] on link "🔍" at bounding box center [608, 188] width 23 height 23
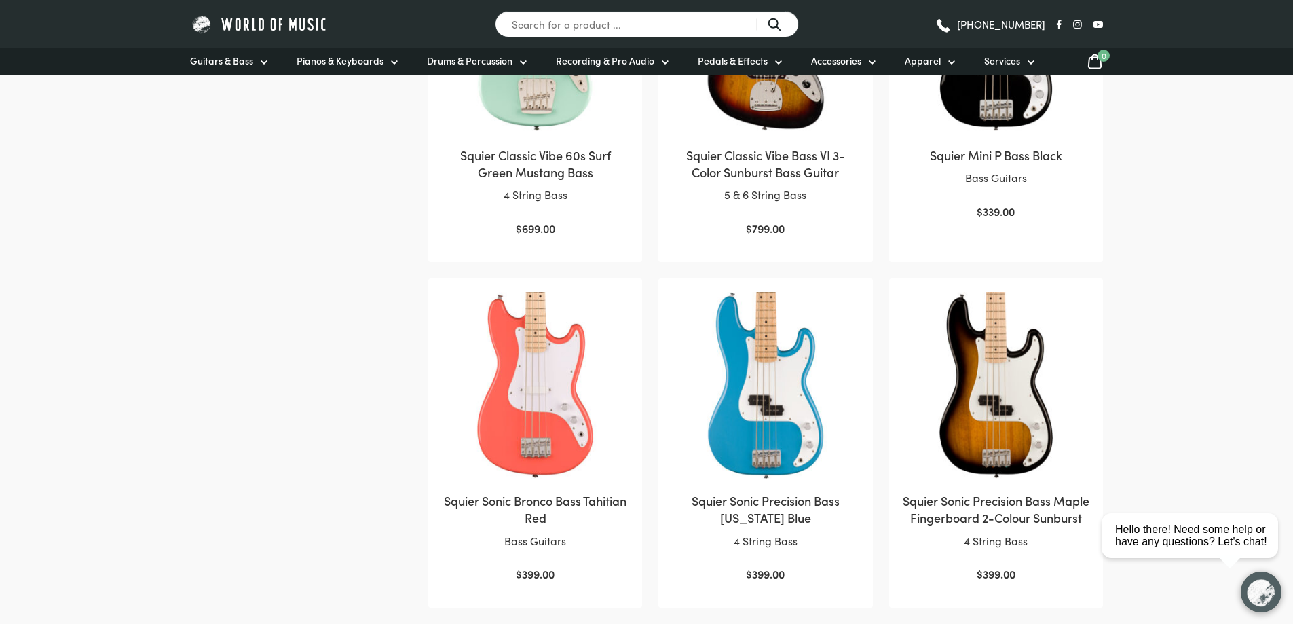
scroll to position [1493, 0]
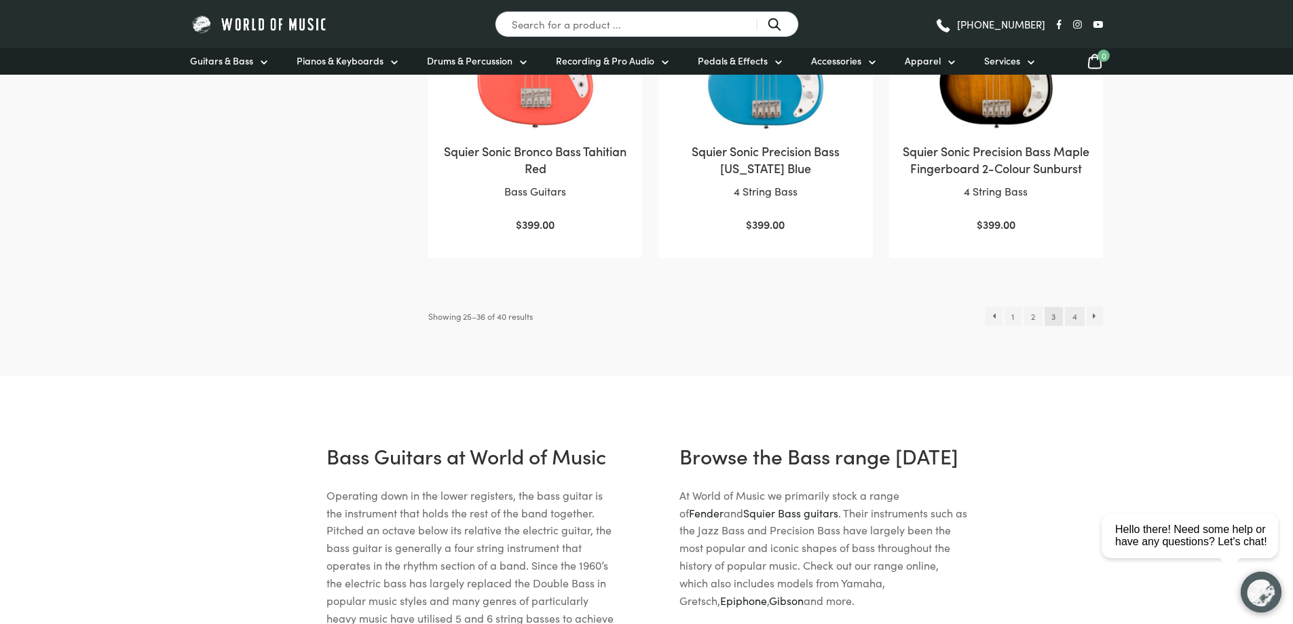
click at [1075, 326] on link "4" at bounding box center [1074, 316] width 19 height 19
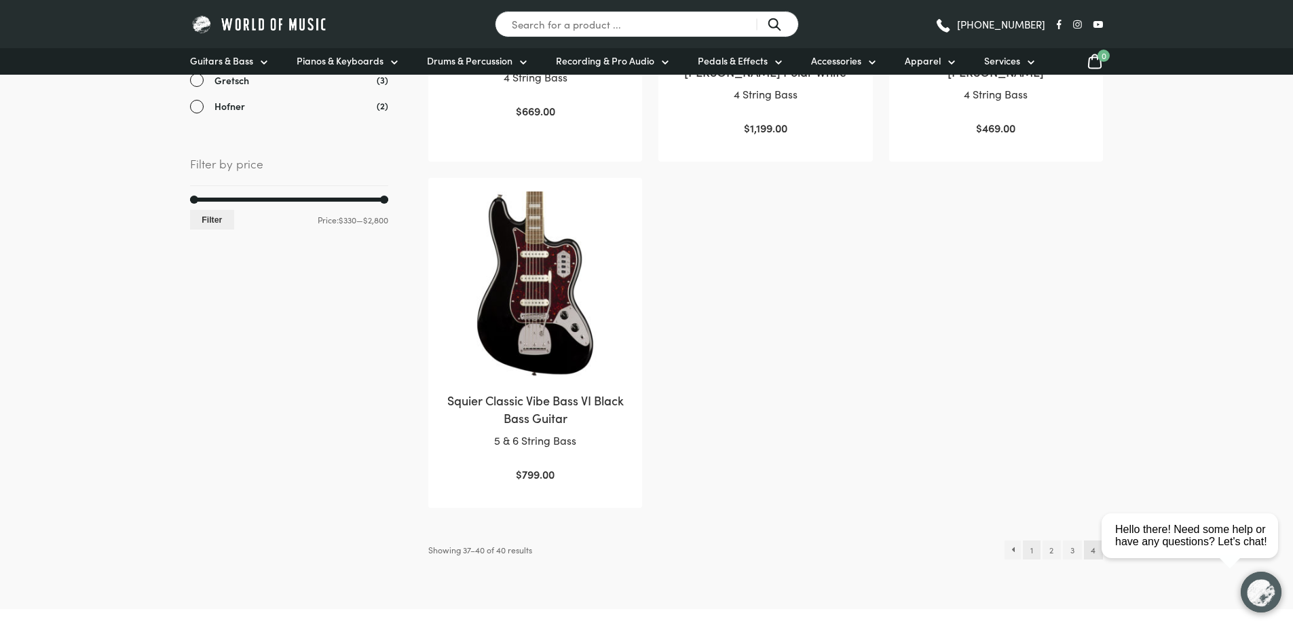
click at [1032, 551] on link "1" at bounding box center [1031, 549] width 17 height 19
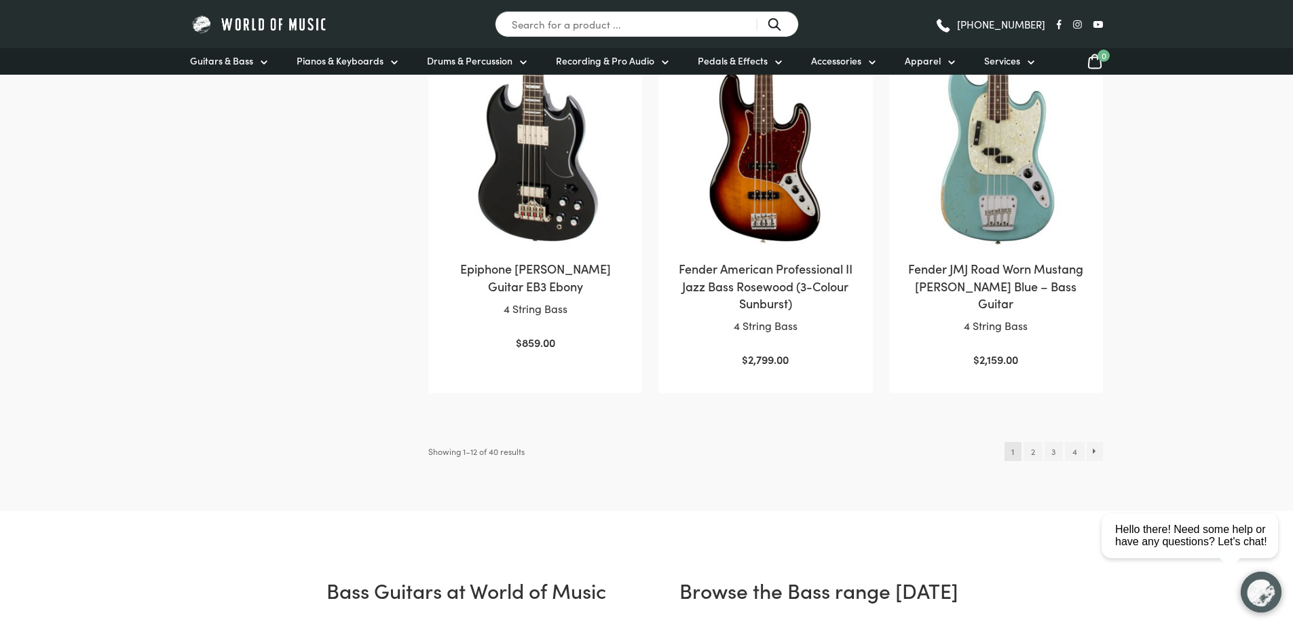
scroll to position [1493, 0]
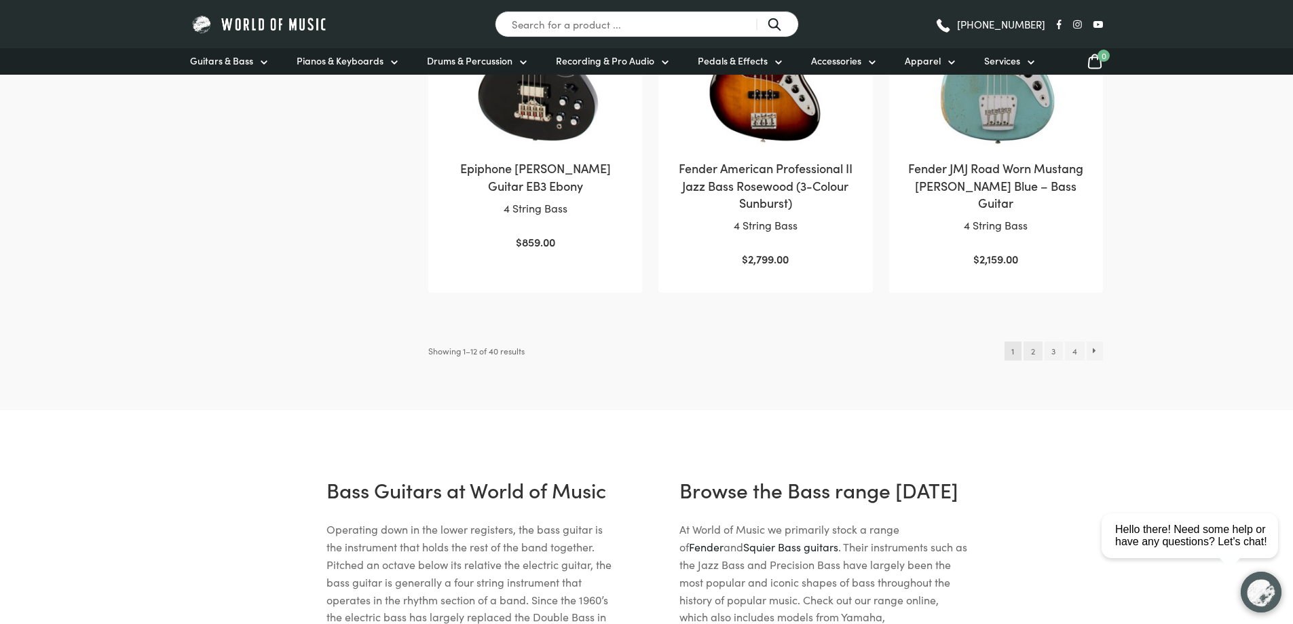
click at [1032, 341] on link "2" at bounding box center [1033, 350] width 18 height 19
